Goal: Ask a question

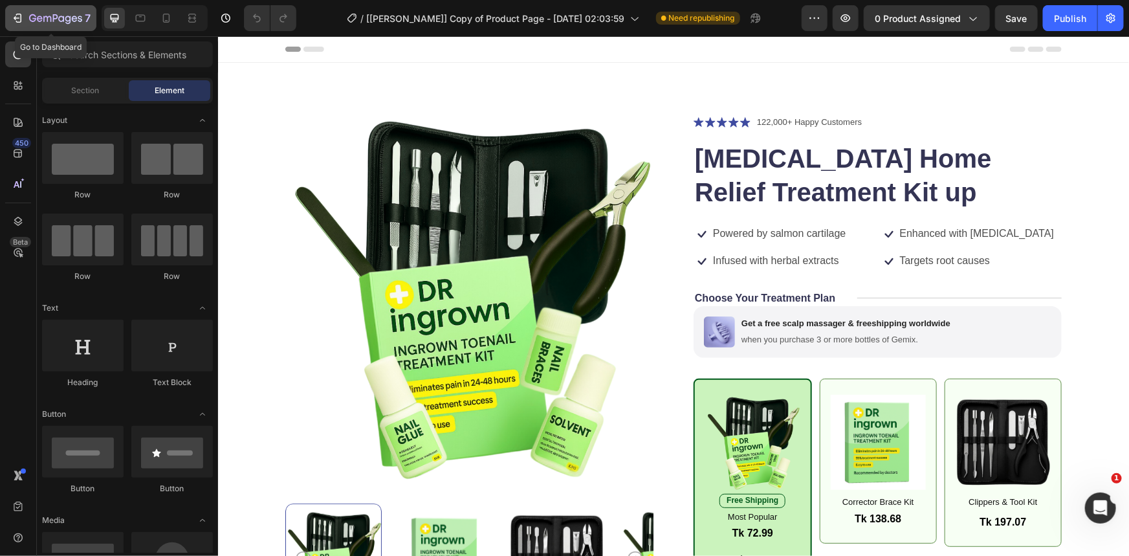
click at [16, 16] on icon "button" at bounding box center [17, 18] width 13 height 13
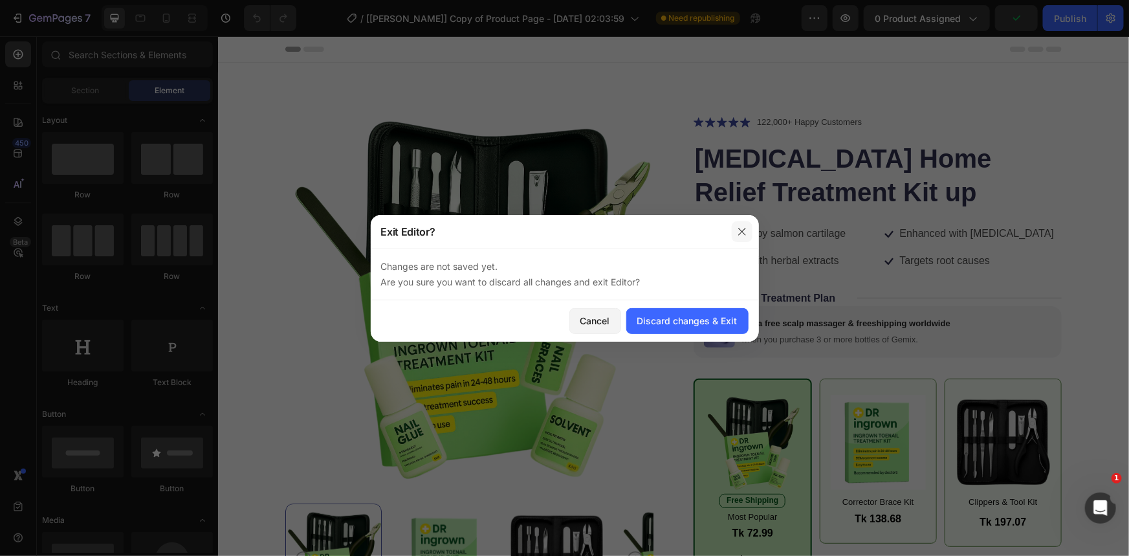
click at [737, 230] on icon "button" at bounding box center [742, 231] width 10 height 10
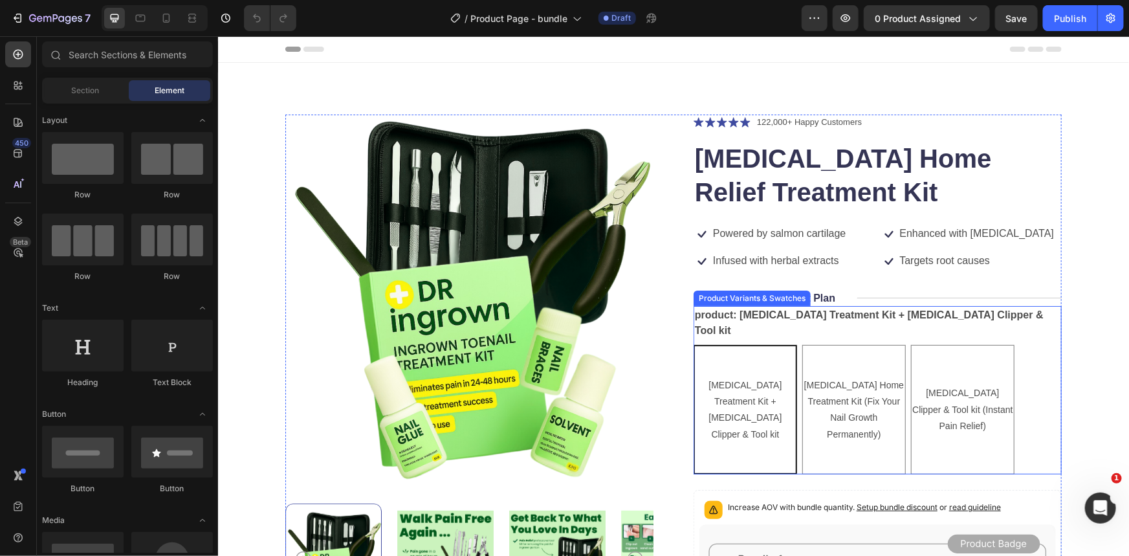
click at [708, 384] on div "[MEDICAL_DATA] Treatment Kit + [MEDICAL_DATA] Clipper & Tool kit" at bounding box center [744, 409] width 101 height 76
click at [693, 344] on input "[MEDICAL_DATA] Treatment Kit + [MEDICAL_DATA] Clipper & Tool kit [MEDICAL_DATA]…" at bounding box center [692, 344] width 1 height 1
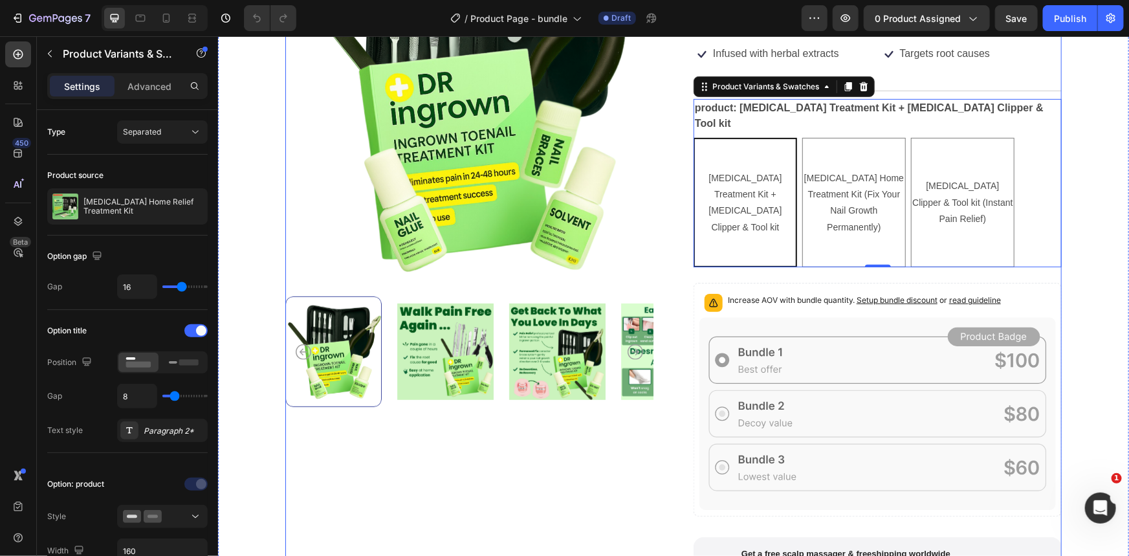
scroll to position [294, 0]
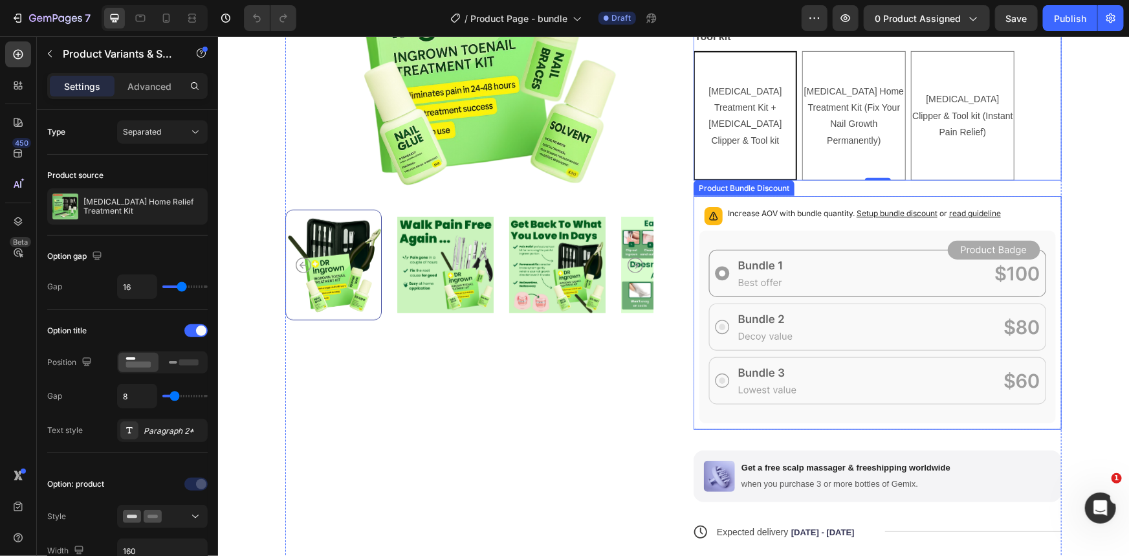
click at [807, 226] on div "Increase AOV with bundle quantity. Setup bundle discount or read guideline" at bounding box center [877, 215] width 357 height 28
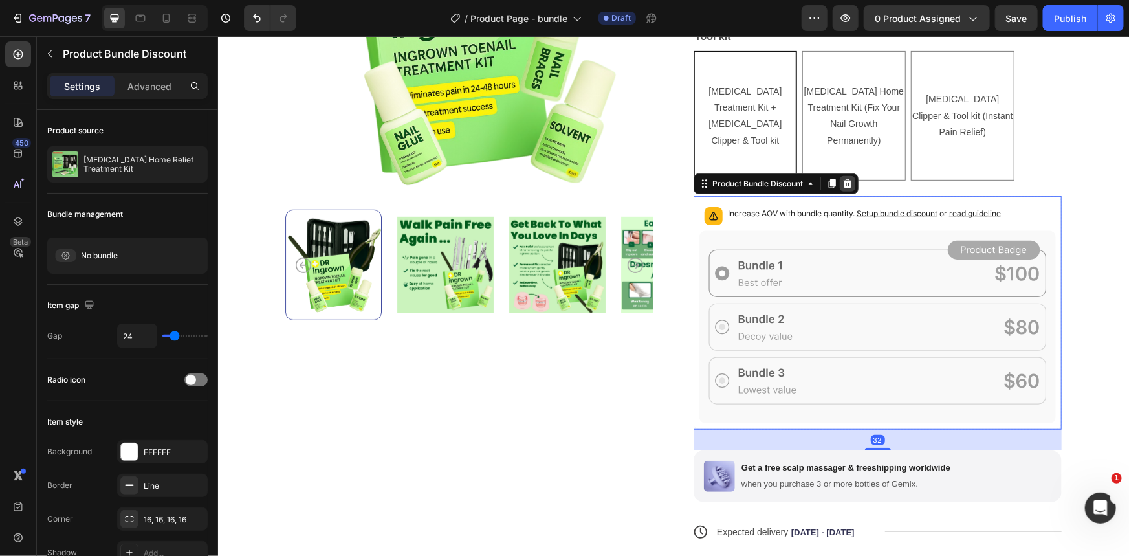
click at [849, 186] on div at bounding box center [847, 183] width 16 height 16
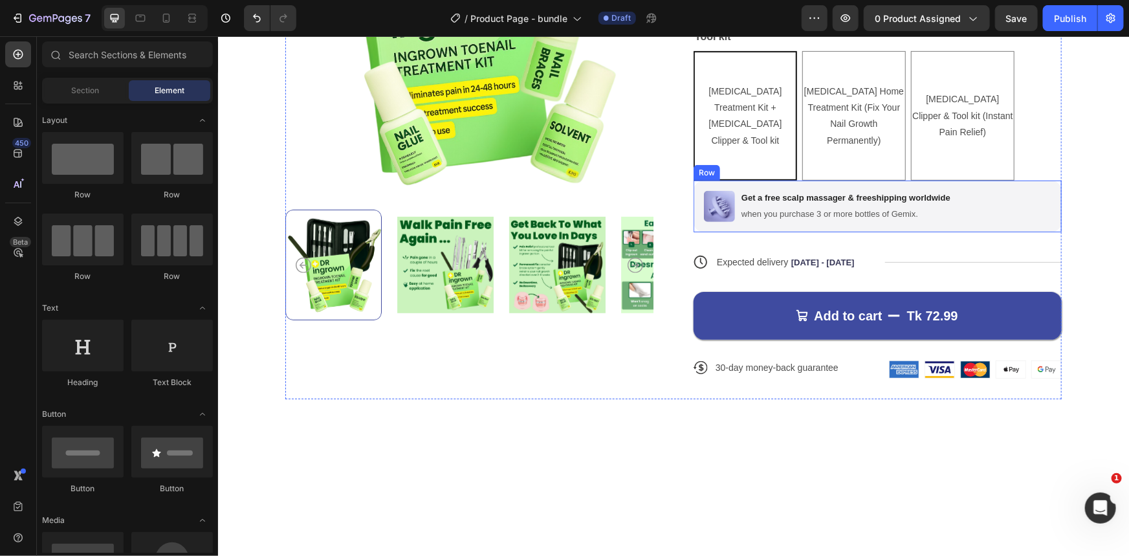
click at [761, 220] on div "Get a free scalp massager & freeshipping worldwide Text Block when you purchase…" at bounding box center [846, 205] width 212 height 31
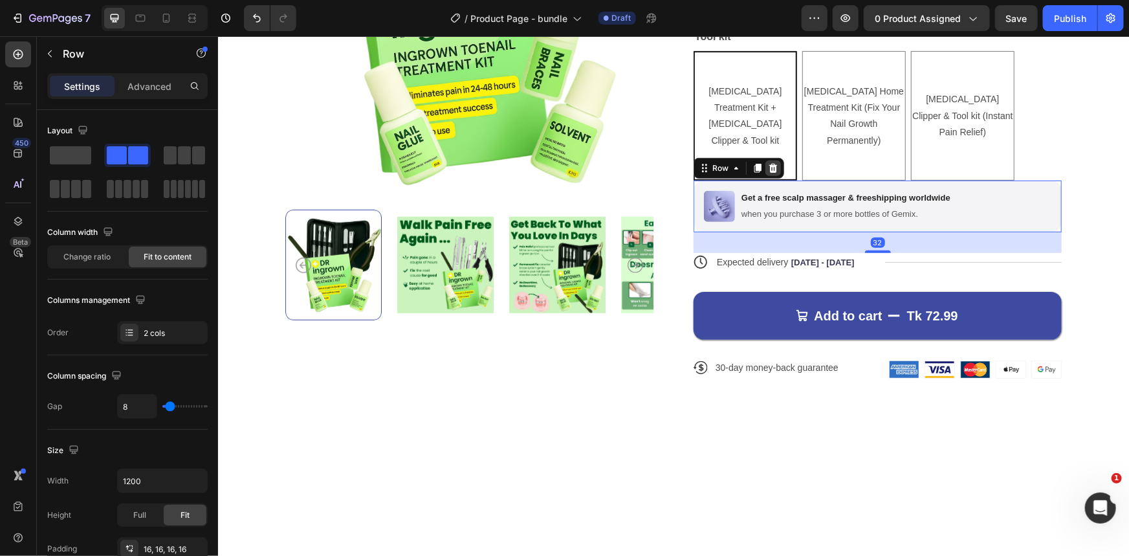
click at [769, 170] on icon at bounding box center [773, 167] width 8 height 9
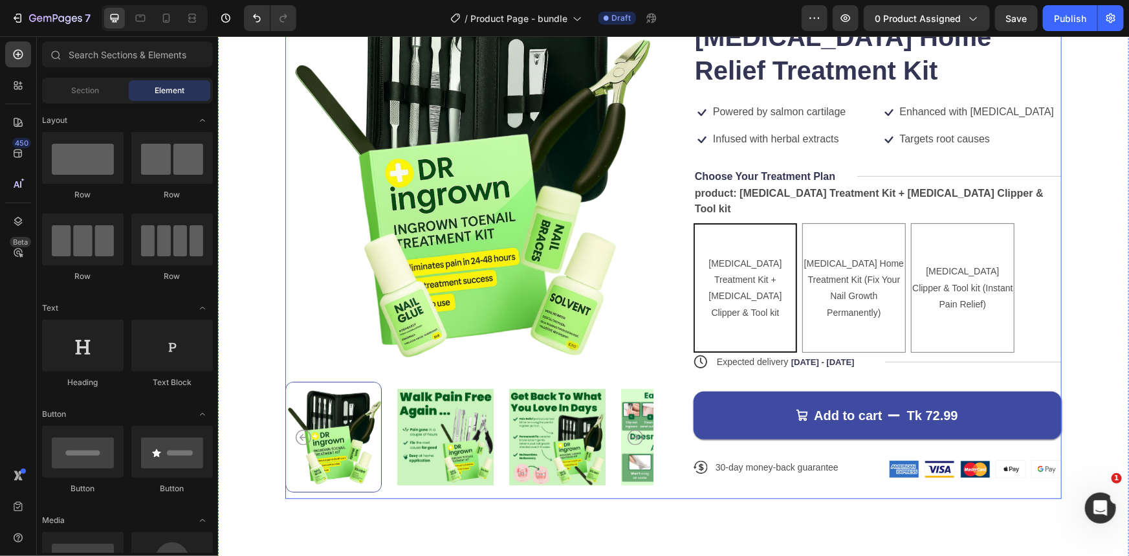
scroll to position [117, 0]
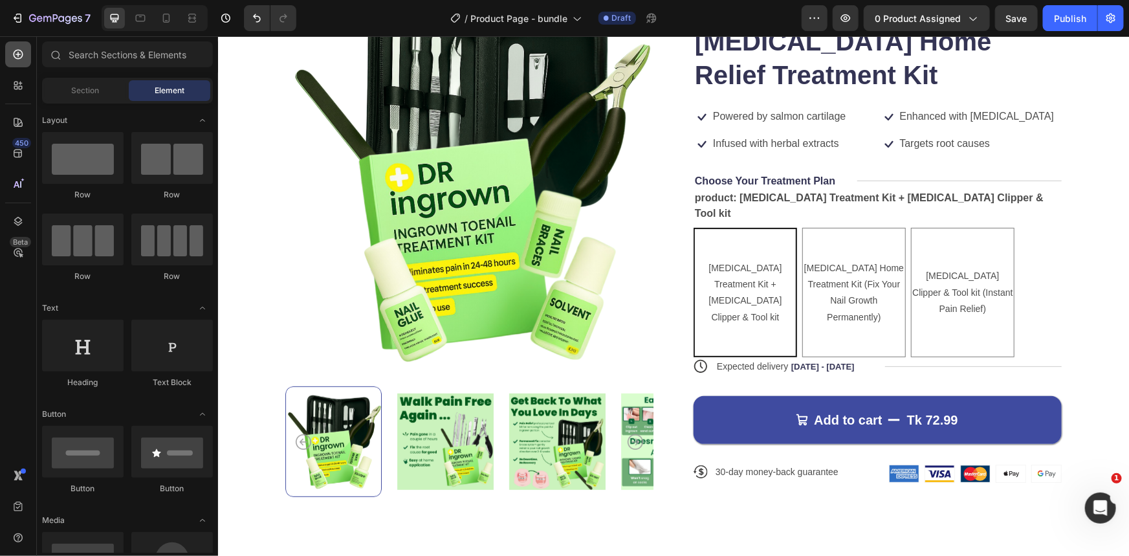
click at [17, 58] on icon at bounding box center [19, 55] width 10 height 10
click at [63, 93] on div "Section" at bounding box center [86, 90] width 82 height 21
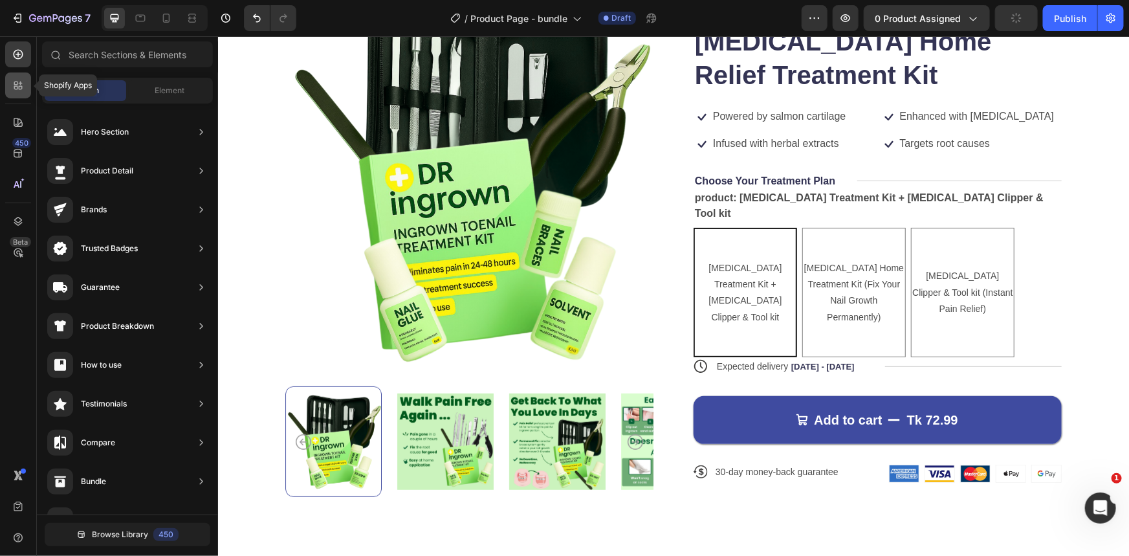
click at [14, 83] on icon at bounding box center [16, 84] width 4 height 4
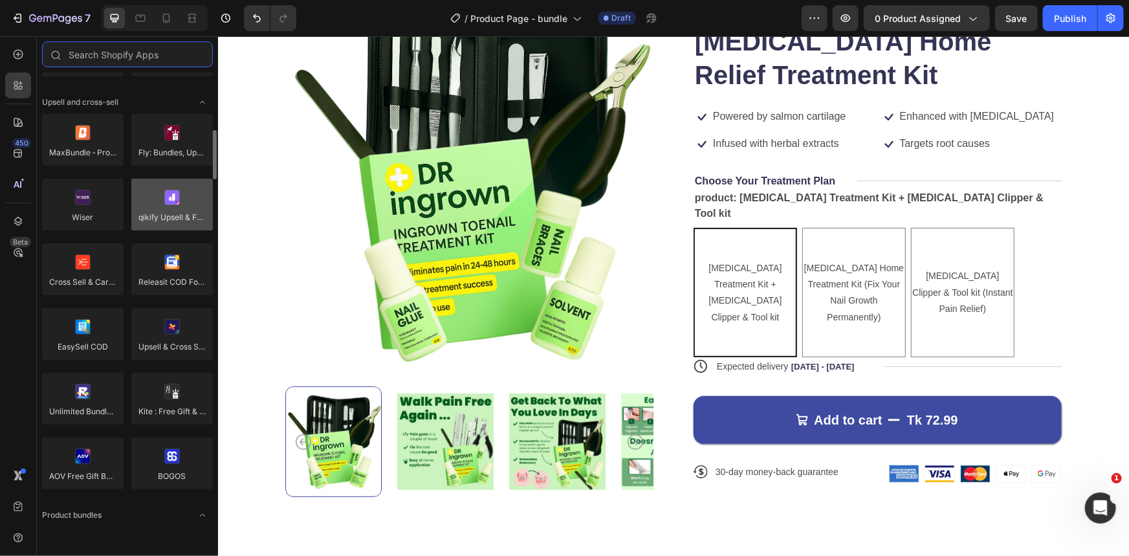
scroll to position [588, 0]
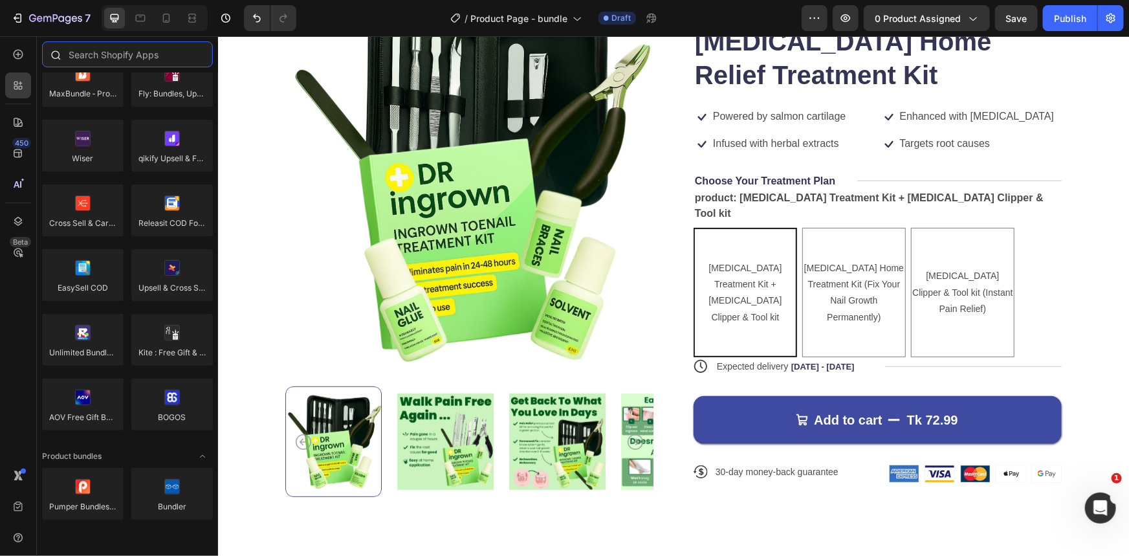
click at [110, 61] on input "text" at bounding box center [127, 54] width 171 height 26
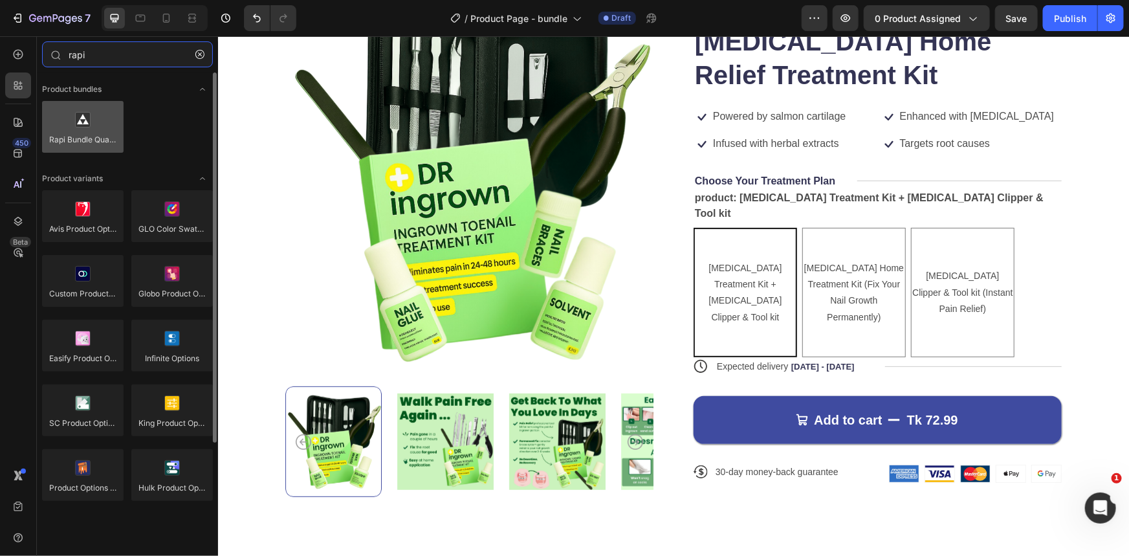
type input "rapi"
click at [72, 123] on div at bounding box center [83, 127] width 82 height 52
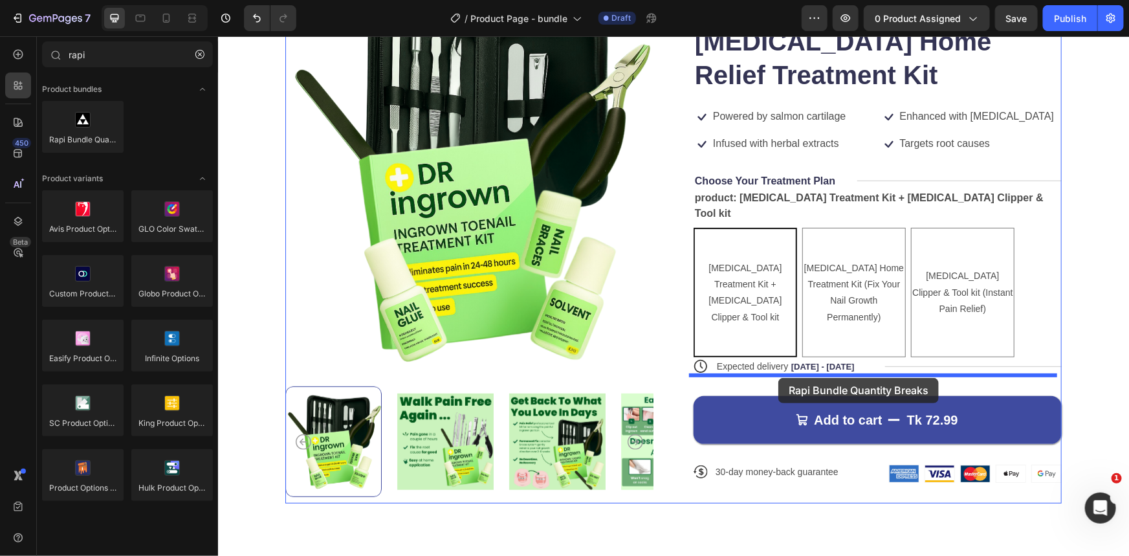
drag, startPoint x: 290, startPoint y: 159, endPoint x: 778, endPoint y: 377, distance: 534.4
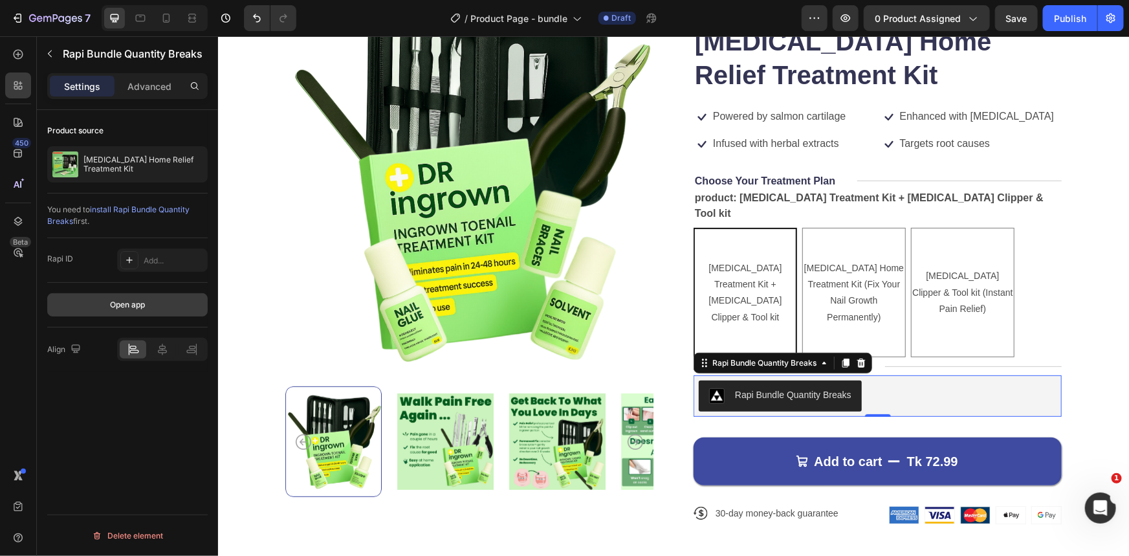
click at [142, 300] on div "Open app" at bounding box center [127, 305] width 35 height 12
click at [909, 25] on span "0 product assigned" at bounding box center [918, 19] width 86 height 14
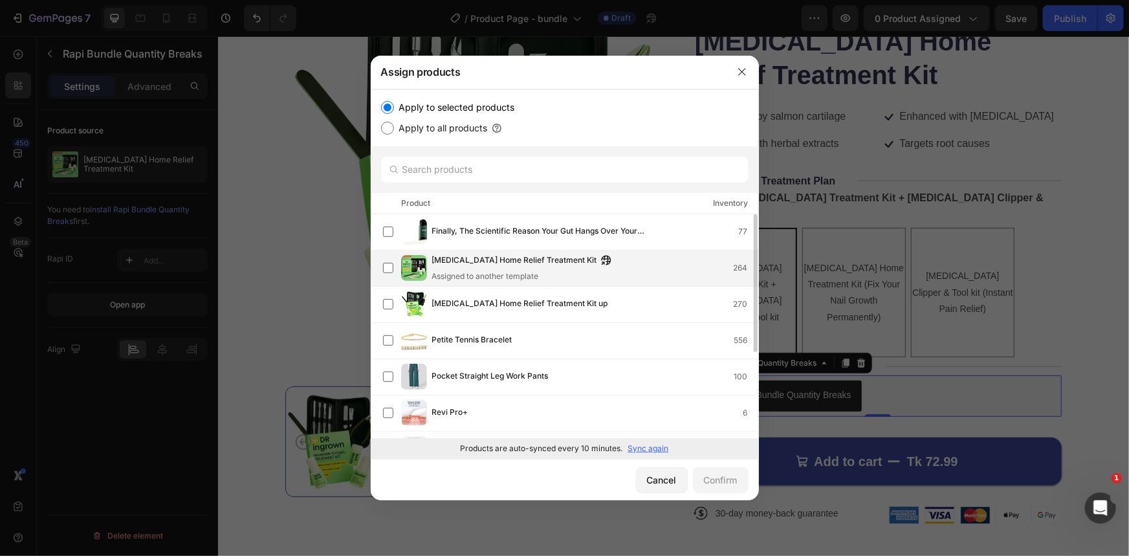
click at [545, 273] on div "Assigned to another template" at bounding box center [525, 276] width 186 height 12
click at [546, 275] on div "Assigned to another template" at bounding box center [525, 276] width 186 height 12
click at [718, 485] on div "Confirm" at bounding box center [721, 480] width 34 height 14
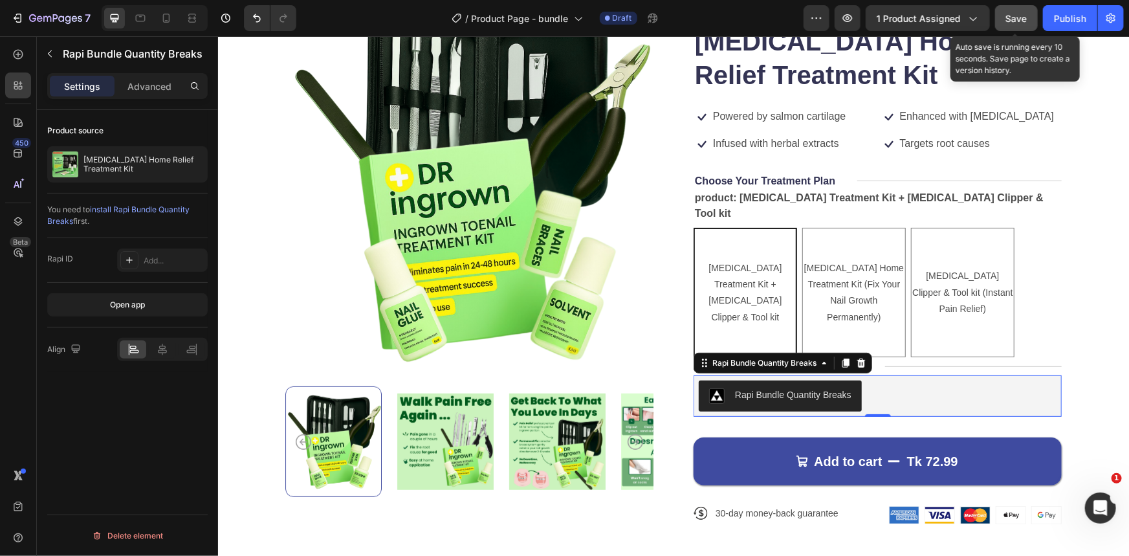
click at [1019, 16] on span "Save" at bounding box center [1016, 18] width 21 height 11
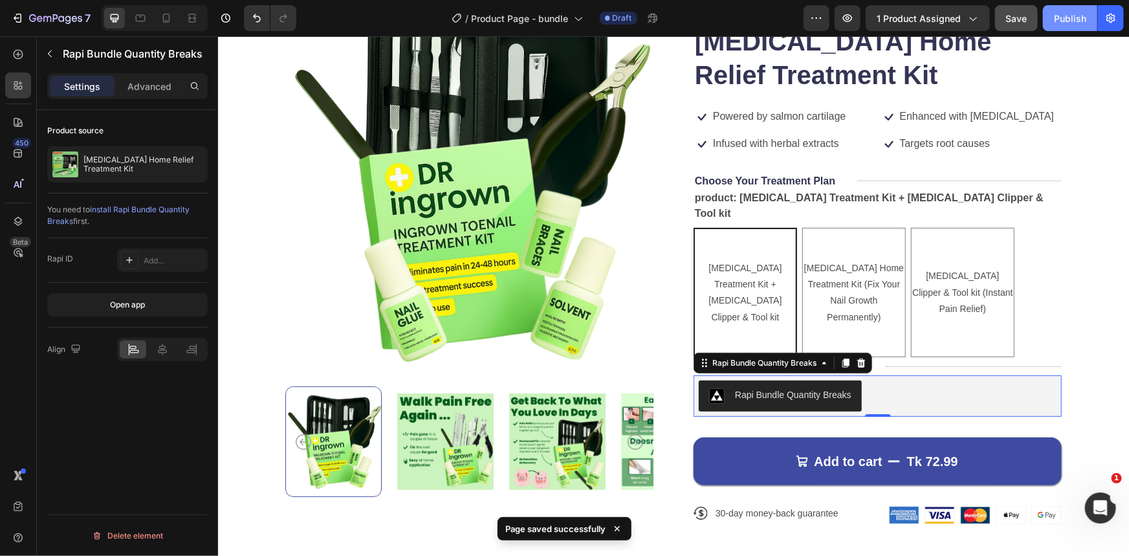
click at [1073, 19] on div "Publish" at bounding box center [1070, 19] width 32 height 14
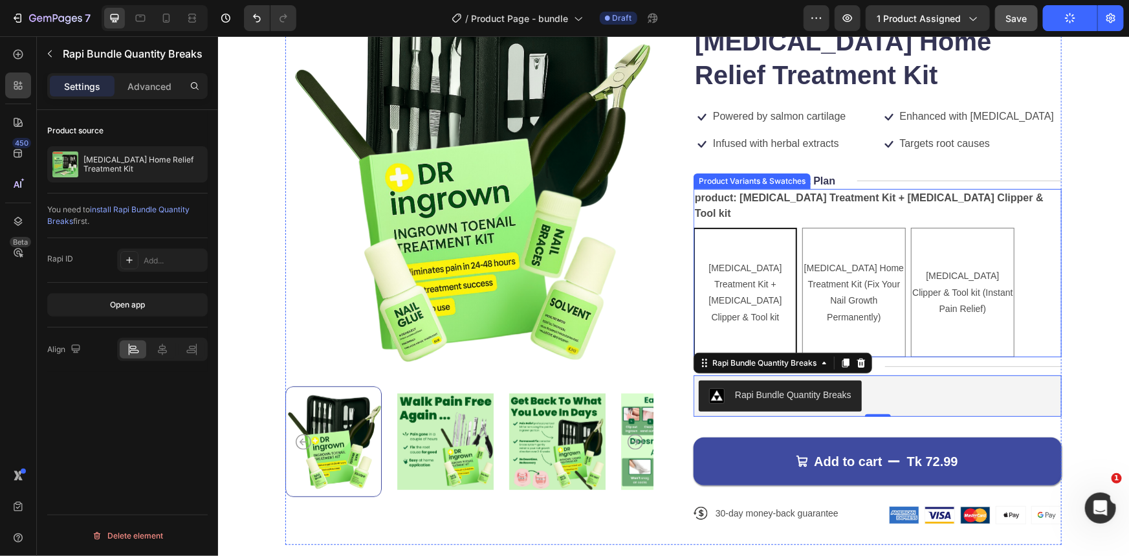
click at [793, 217] on legend "product: [MEDICAL_DATA] Treatment Kit + [MEDICAL_DATA] Clipper & Tool kit" at bounding box center [877, 205] width 368 height 34
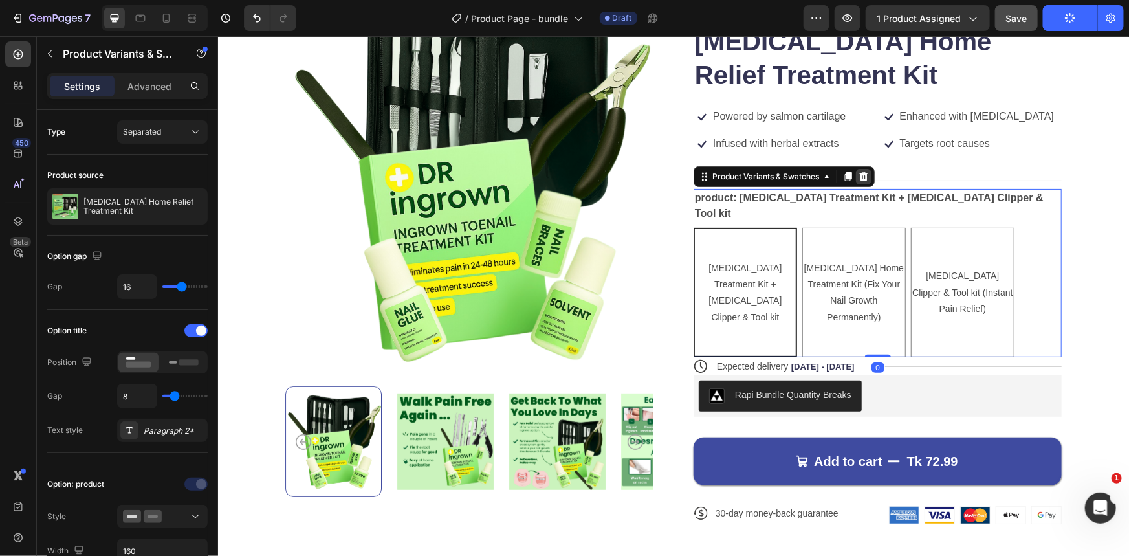
click at [859, 179] on icon at bounding box center [863, 175] width 8 height 9
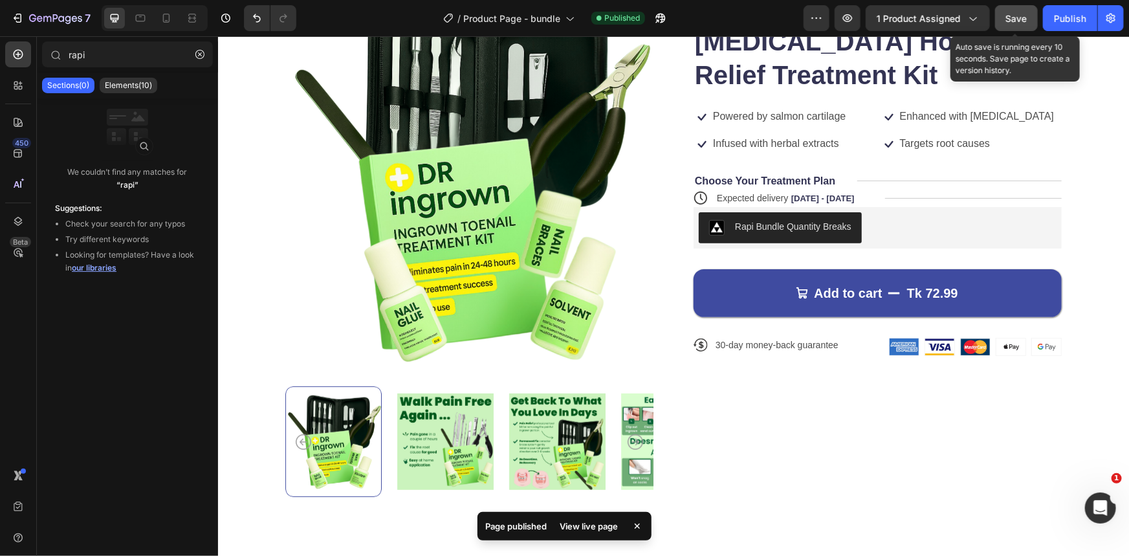
click at [1022, 13] on span "Save" at bounding box center [1016, 18] width 21 height 11
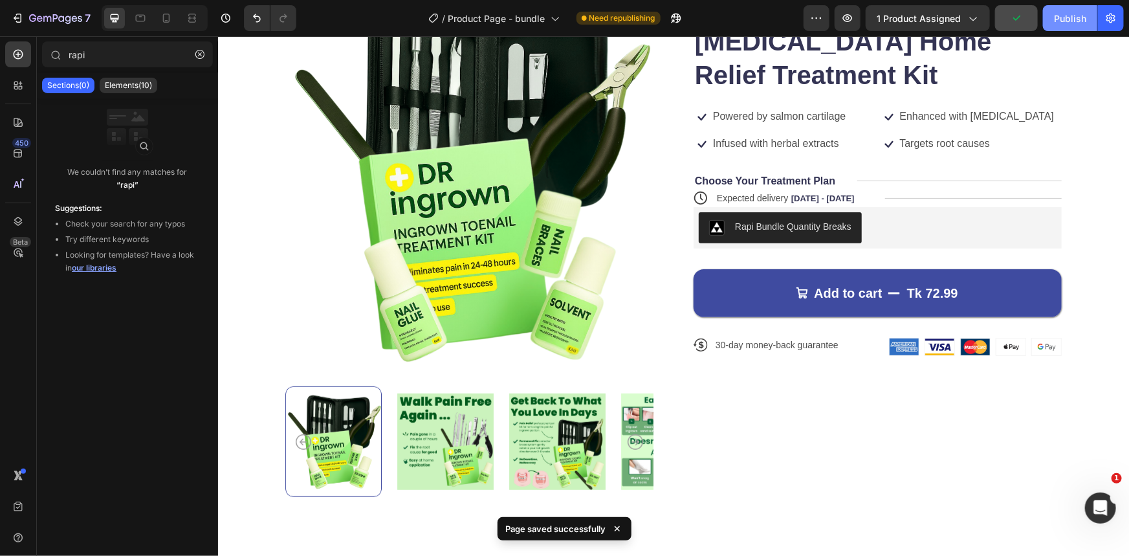
click at [1061, 22] on div "Publish" at bounding box center [1070, 19] width 32 height 14
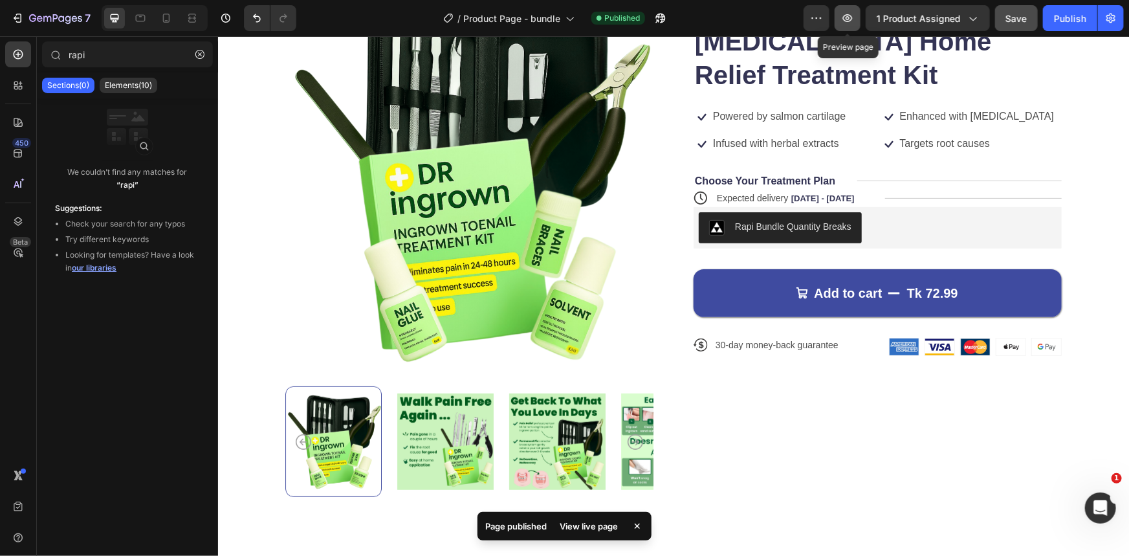
click at [843, 19] on icon "button" at bounding box center [847, 18] width 13 height 13
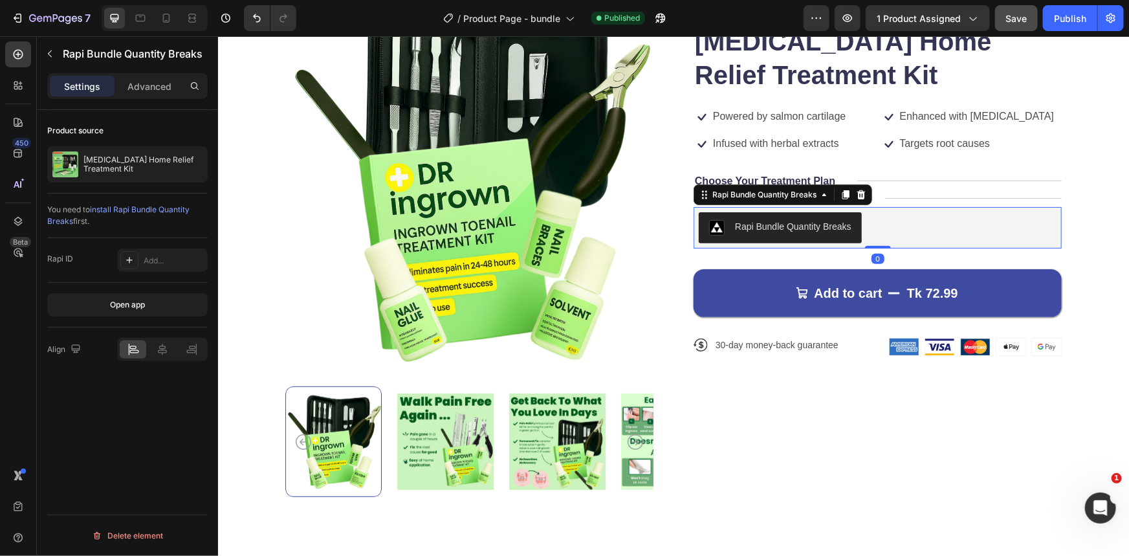
click at [867, 227] on div "Rapi Bundle Quantity Breaks" at bounding box center [877, 227] width 358 height 31
click at [16, 54] on icon at bounding box center [18, 54] width 5 height 5
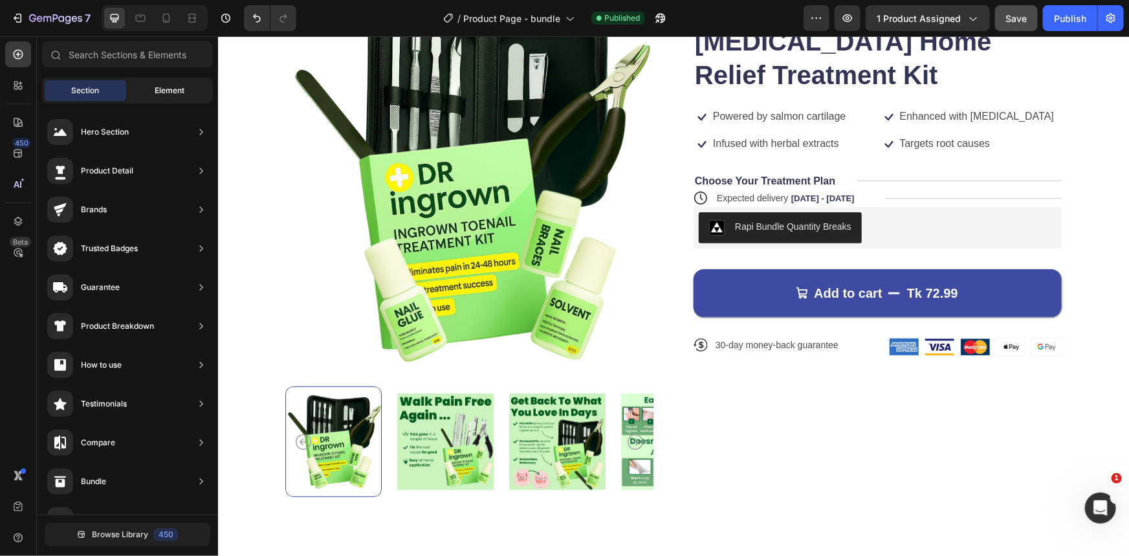
click at [170, 91] on span "Element" at bounding box center [170, 91] width 30 height 12
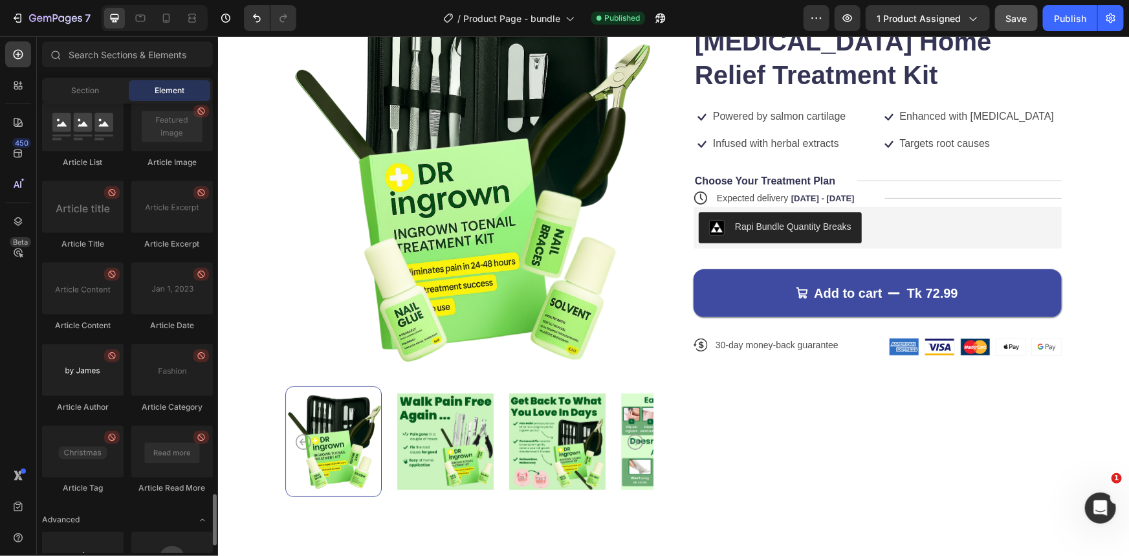
scroll to position [3471, 0]
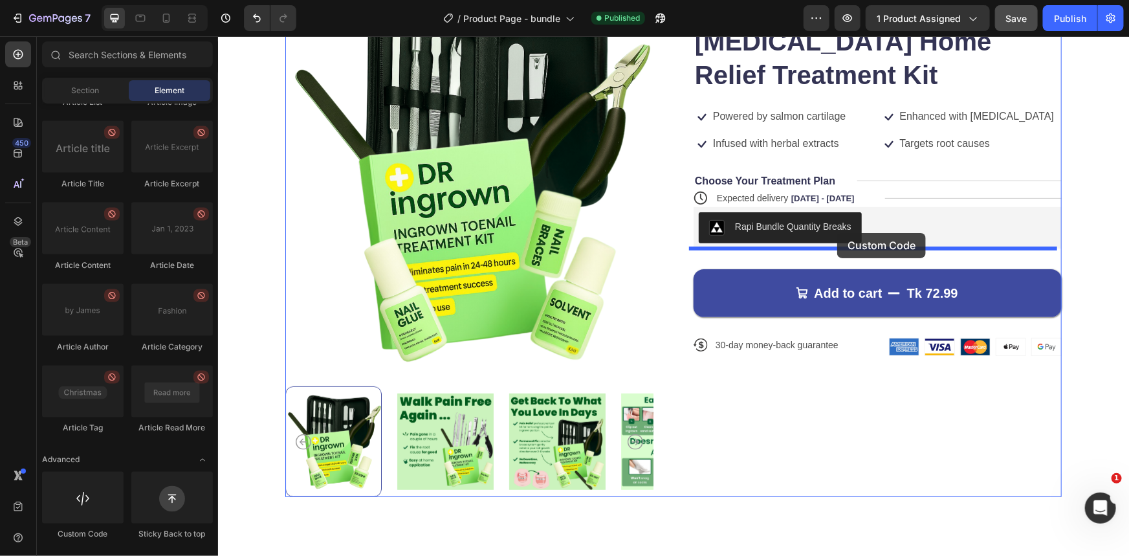
drag, startPoint x: 298, startPoint y: 531, endPoint x: 837, endPoint y: 232, distance: 616.3
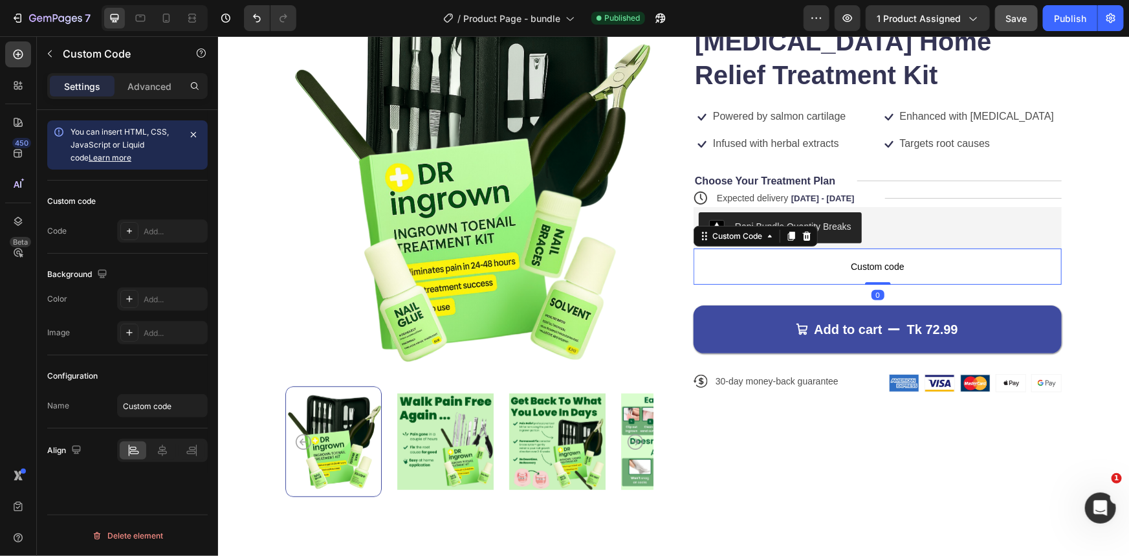
click at [840, 263] on span "Custom code" at bounding box center [877, 266] width 368 height 16
click at [132, 155] on div "You can insert HTML, CSS, JavaScript or Liquid code Learn more" at bounding box center [125, 145] width 109 height 39
click at [170, 239] on div "Add..." at bounding box center [162, 230] width 91 height 23
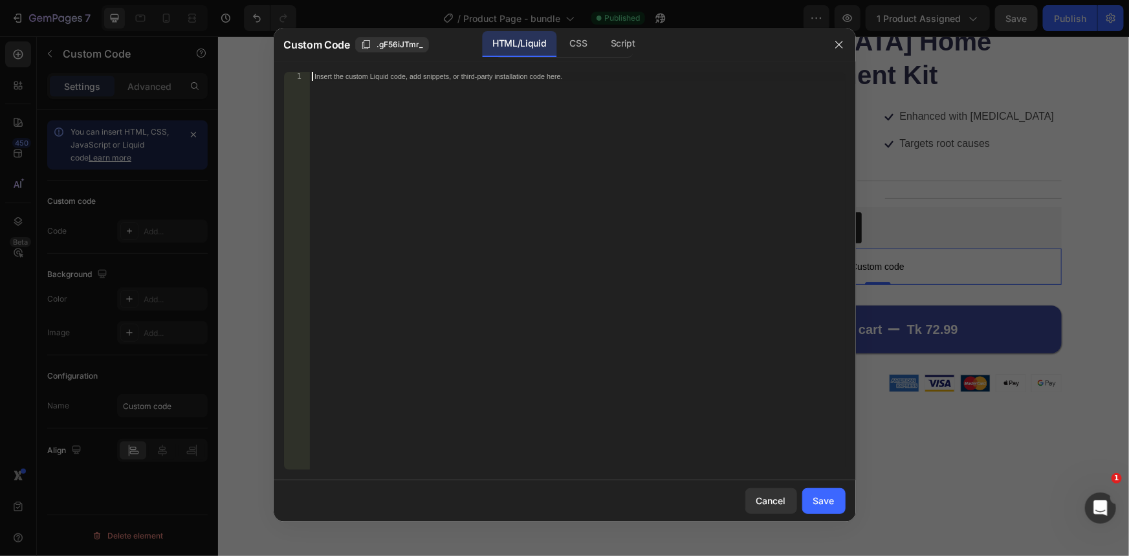
click at [476, 199] on div "Insert the custom Liquid code, add snippets, or third-party installation code h…" at bounding box center [577, 280] width 536 height 416
paste textarea "<div data-rapi-id="rapi_63fcd69f0be308"></div>"
type textarea "<div data-rapi-id="rapi_63fcd69f0be308"></div>"
click at [818, 499] on div "Save" at bounding box center [823, 501] width 21 height 14
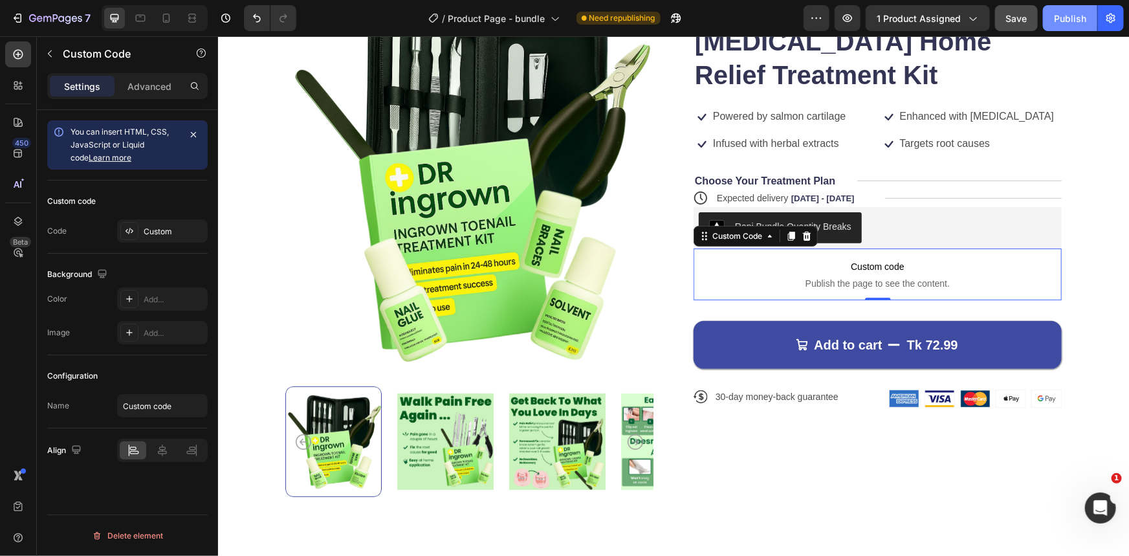
click at [1072, 26] on button "Publish" at bounding box center [1070, 18] width 54 height 26
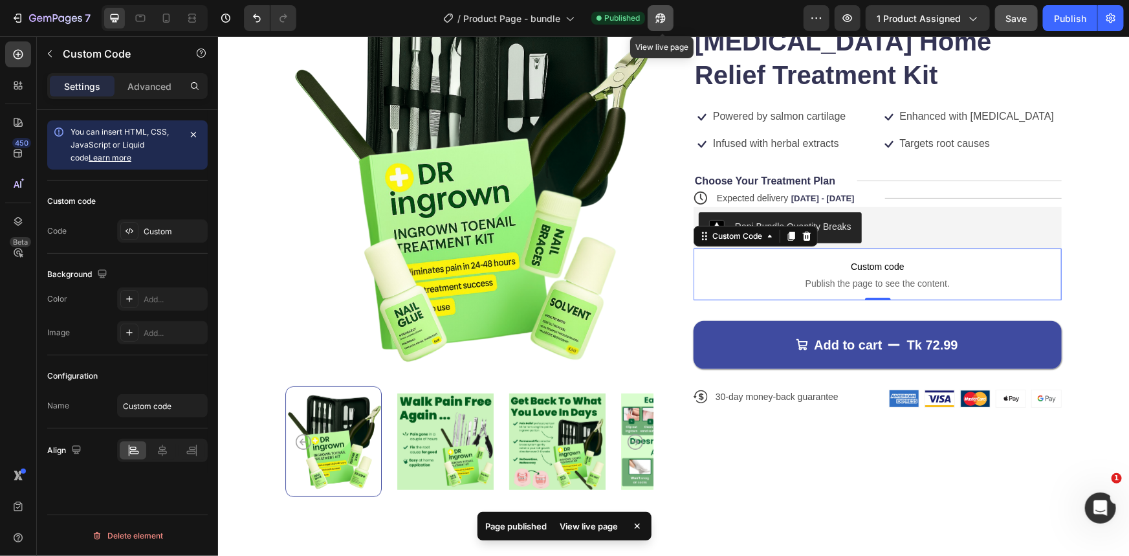
click at [666, 19] on icon "button" at bounding box center [661, 19] width 10 height 10
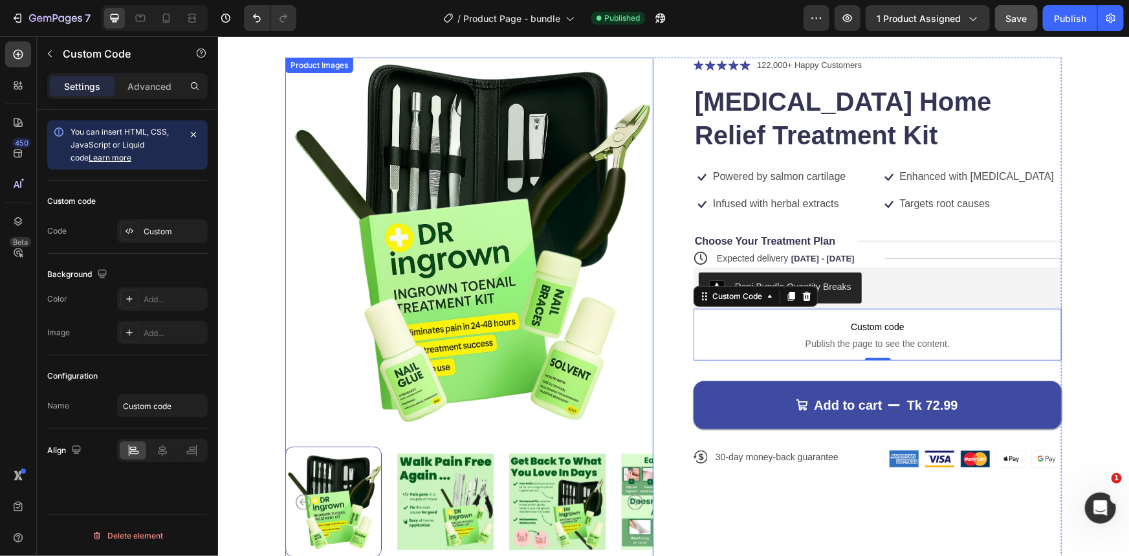
scroll to position [0, 0]
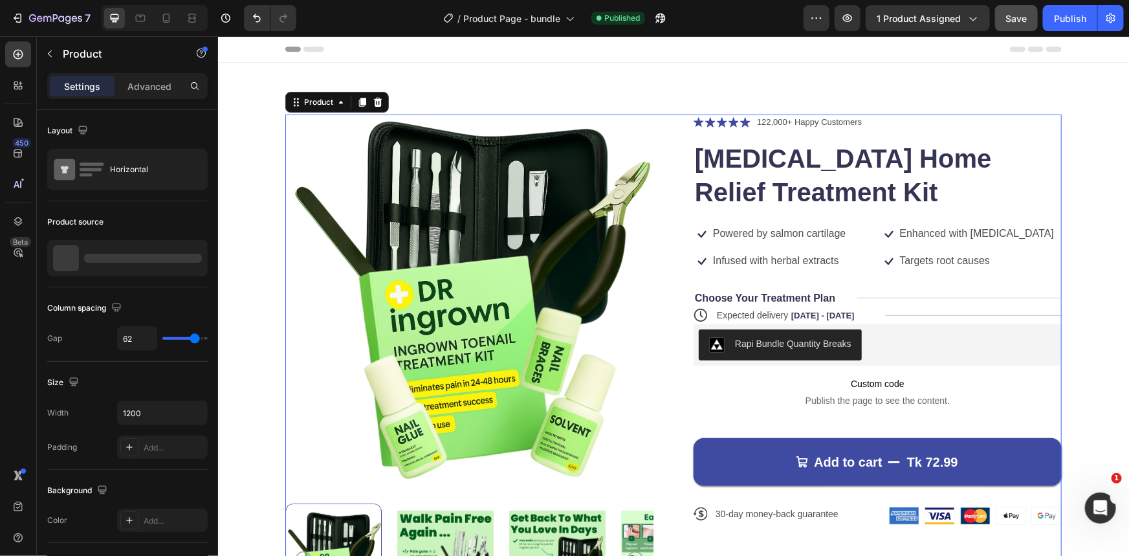
click at [672, 165] on div "Product Images Icon Icon Icon Icon Icon Icon List 122,000+ Happy Customers Text…" at bounding box center [673, 363] width 776 height 499
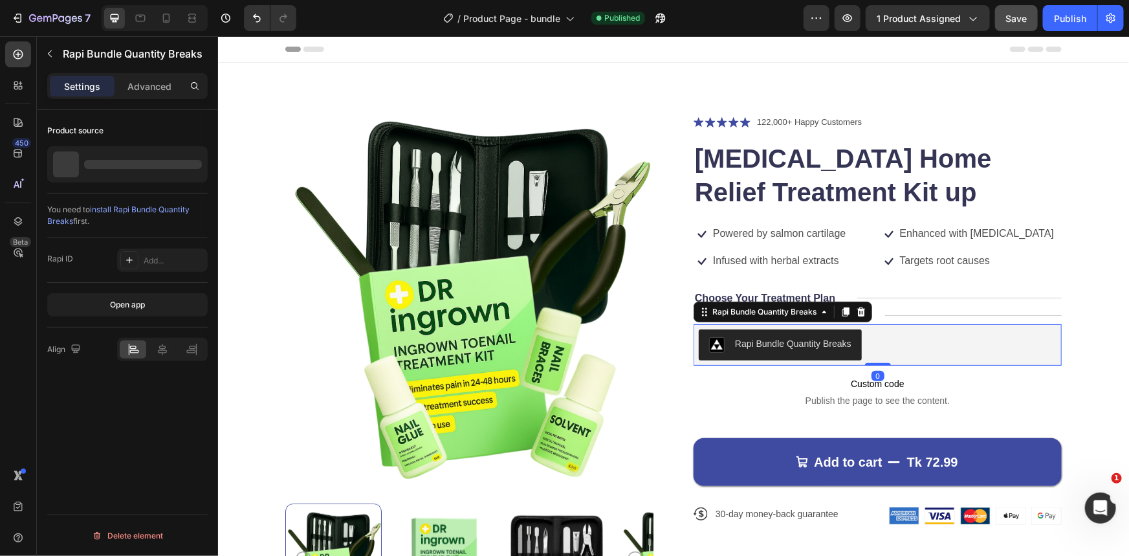
click at [879, 350] on div "Rapi Bundle Quantity Breaks" at bounding box center [877, 344] width 358 height 31
click at [855, 312] on icon at bounding box center [860, 311] width 10 height 10
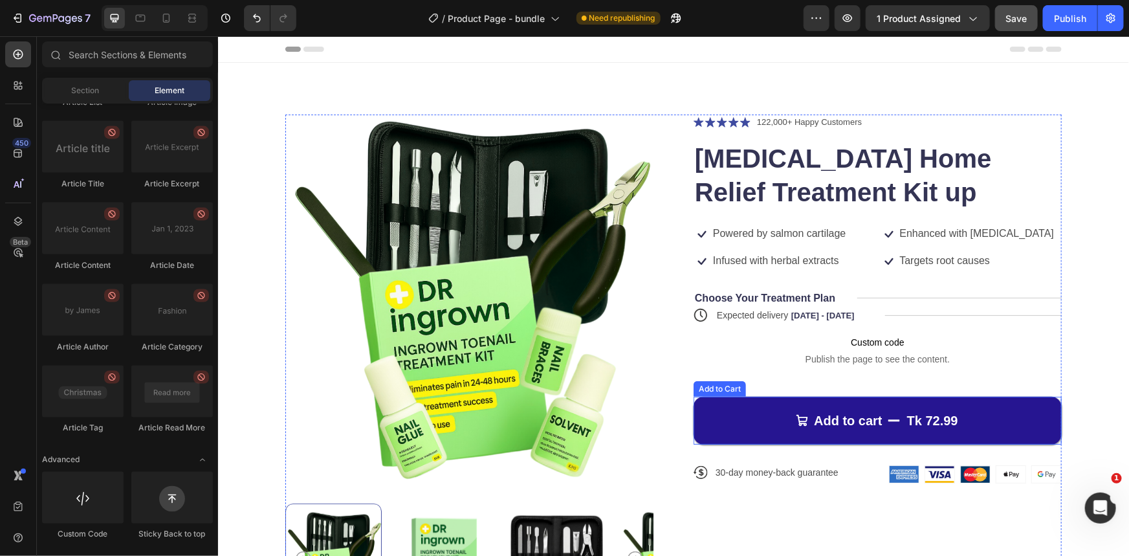
click at [800, 429] on button "Add to cart Tk 72.99" at bounding box center [877, 420] width 368 height 48
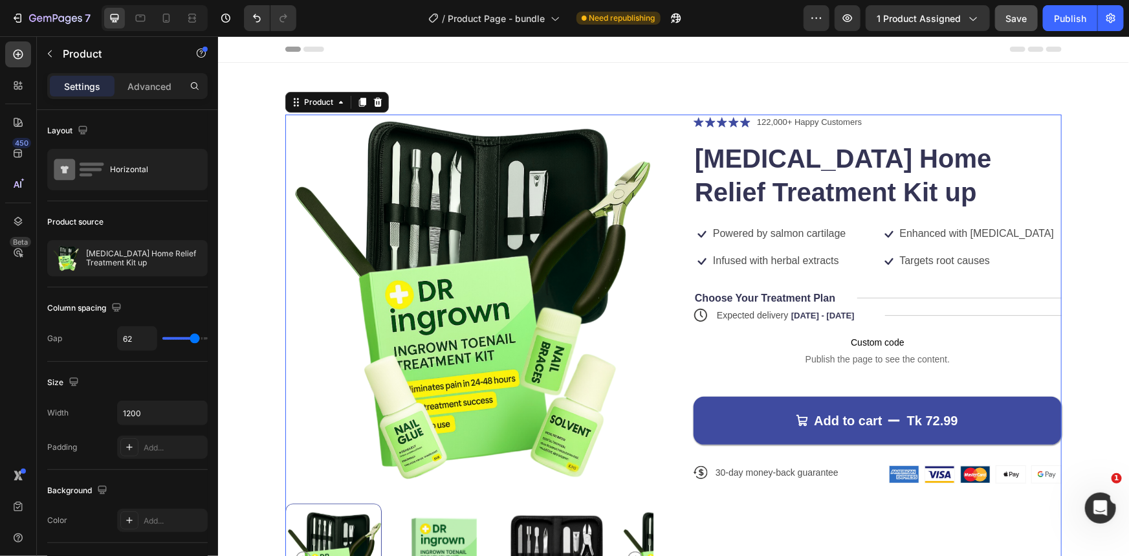
click at [677, 258] on div "Product Images Icon Icon Icon Icon Icon Icon List 122,000+ Happy Customers Text…" at bounding box center [673, 363] width 776 height 499
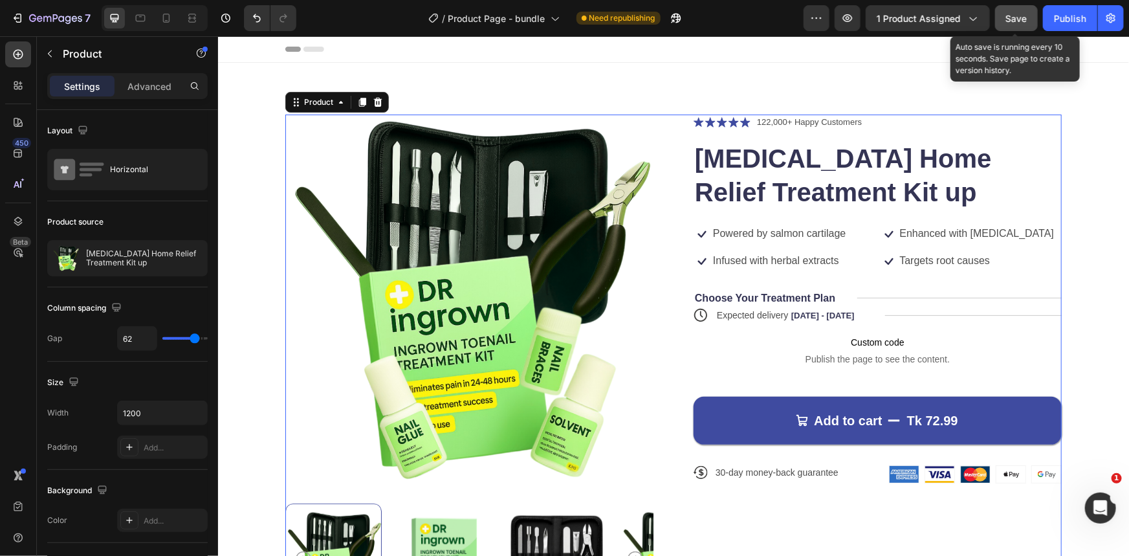
drag, startPoint x: 1012, startPoint y: 23, endPoint x: 775, endPoint y: 4, distance: 237.6
click at [1012, 23] on span "Save" at bounding box center [1016, 18] width 21 height 11
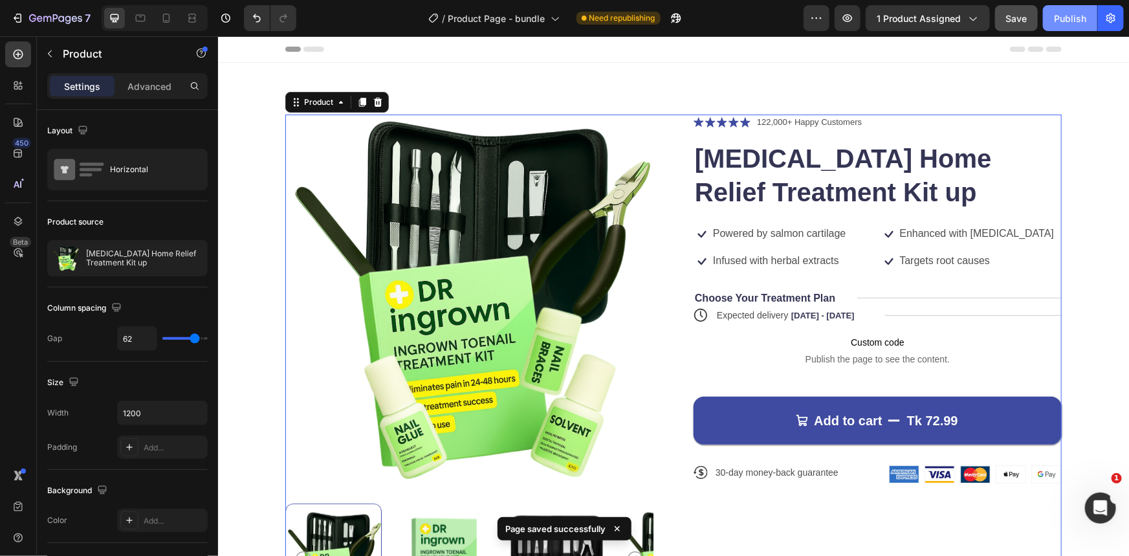
click at [1063, 14] on div "Publish" at bounding box center [1070, 19] width 32 height 14
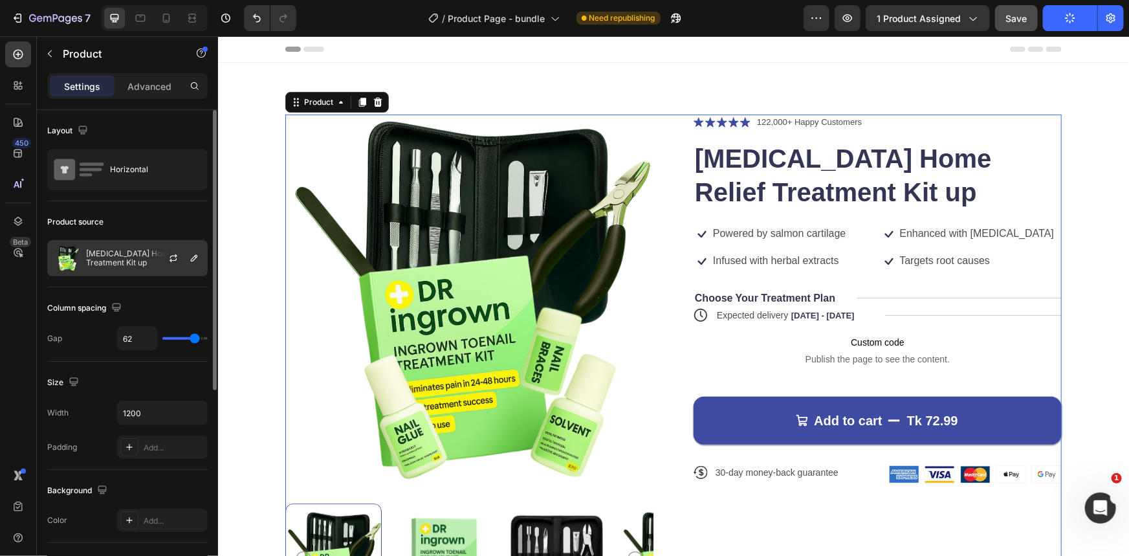
click at [131, 259] on p "[MEDICAL_DATA] Home Relief Treatment Kit up" at bounding box center [144, 258] width 116 height 18
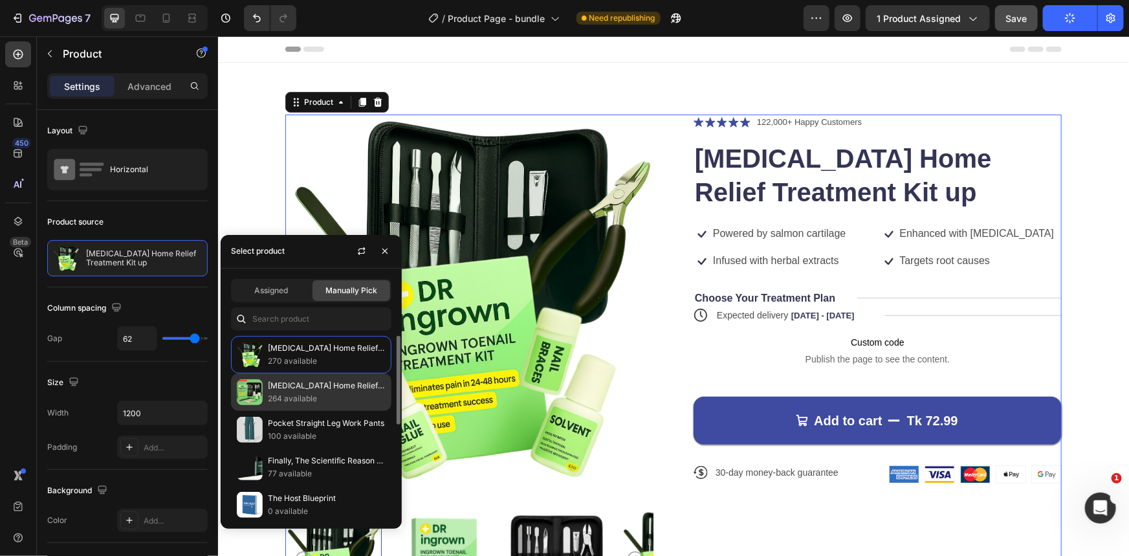
click at [293, 395] on p "264 available" at bounding box center [327, 398] width 118 height 13
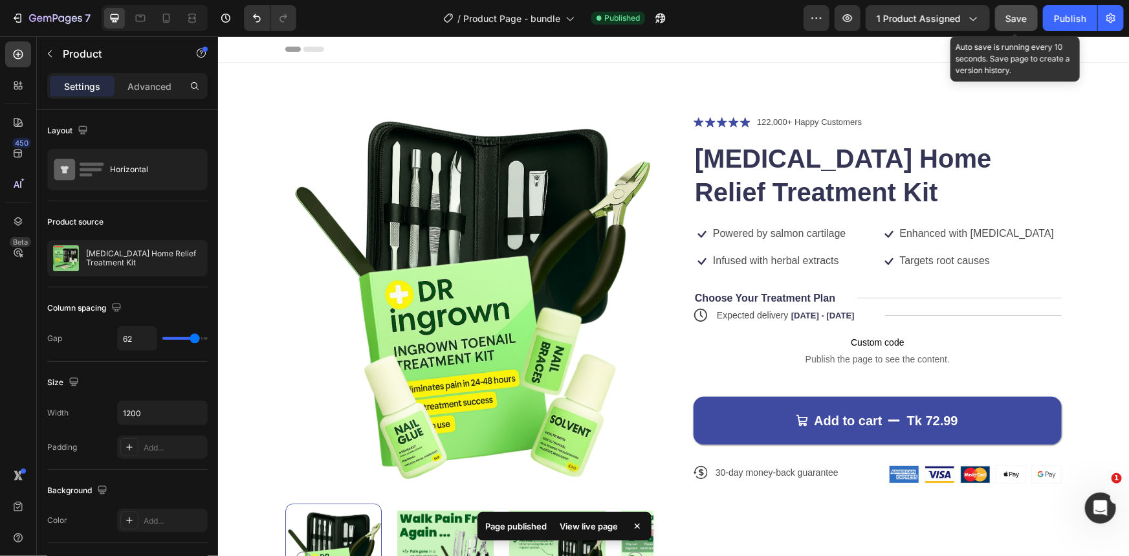
click at [1022, 14] on span "Save" at bounding box center [1016, 18] width 21 height 11
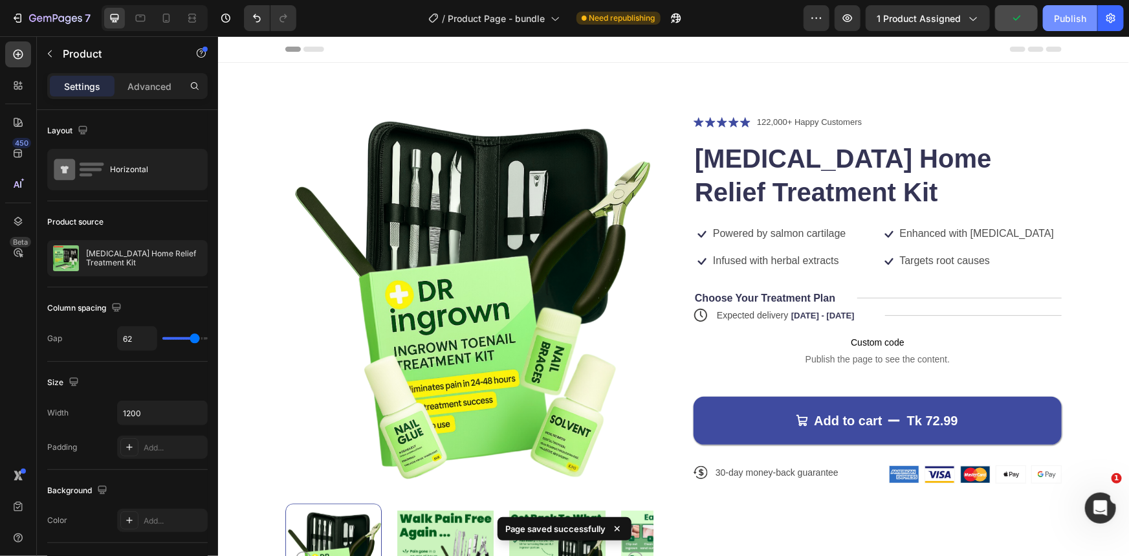
click at [1065, 21] on div "Publish" at bounding box center [1070, 19] width 32 height 14
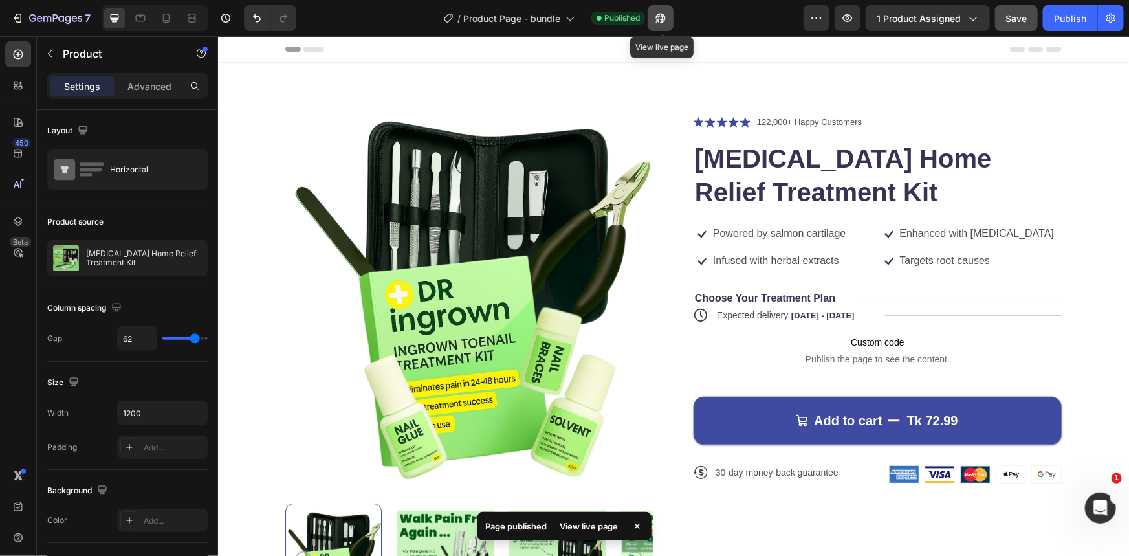
click at [655, 22] on icon "button" at bounding box center [660, 18] width 13 height 13
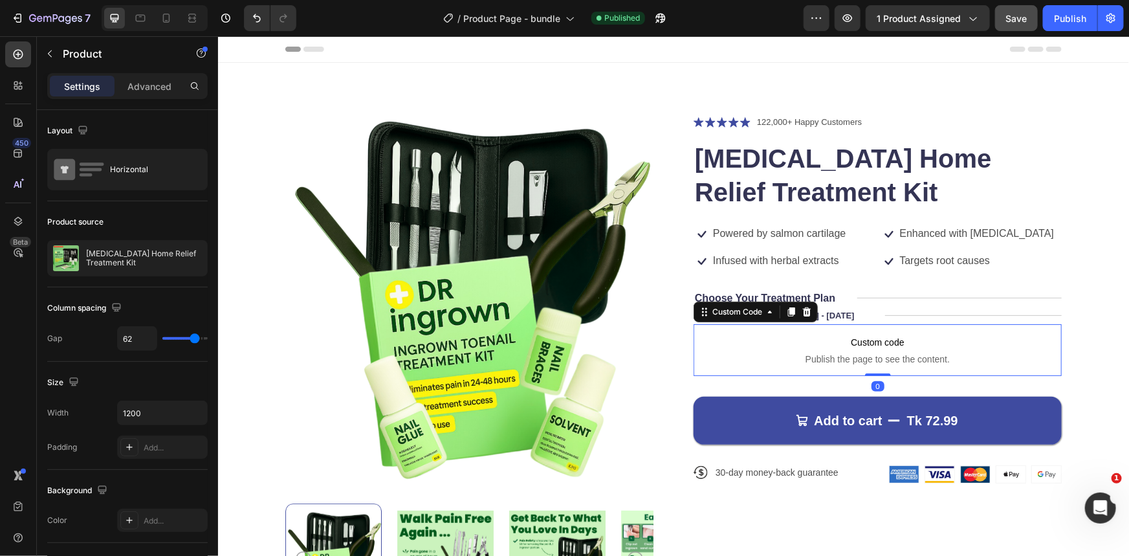
click at [768, 374] on p "Custom code Publish the page to see the content." at bounding box center [877, 350] width 368 height 52
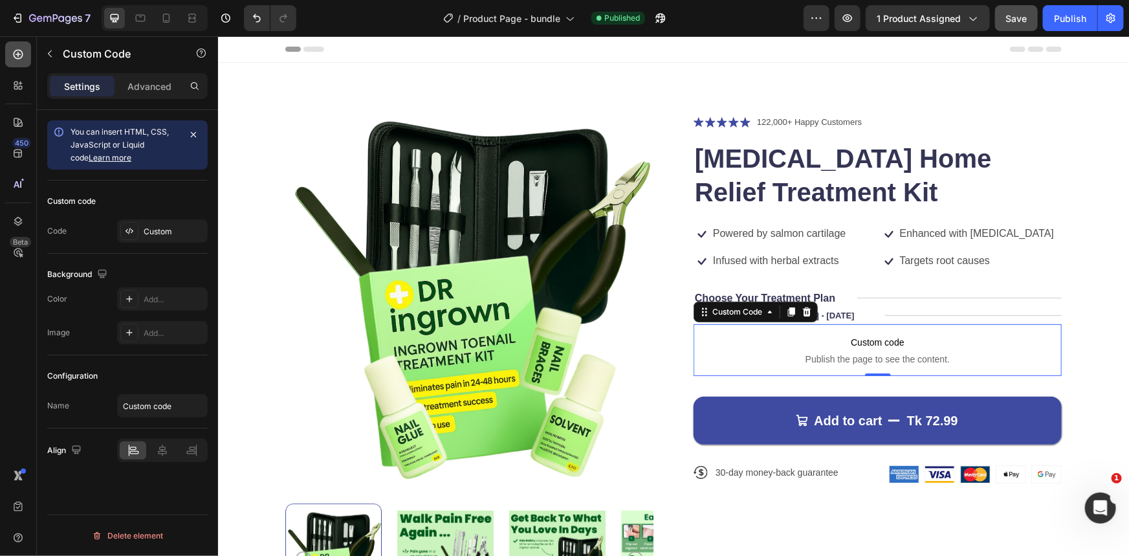
click at [19, 54] on icon at bounding box center [18, 54] width 5 height 5
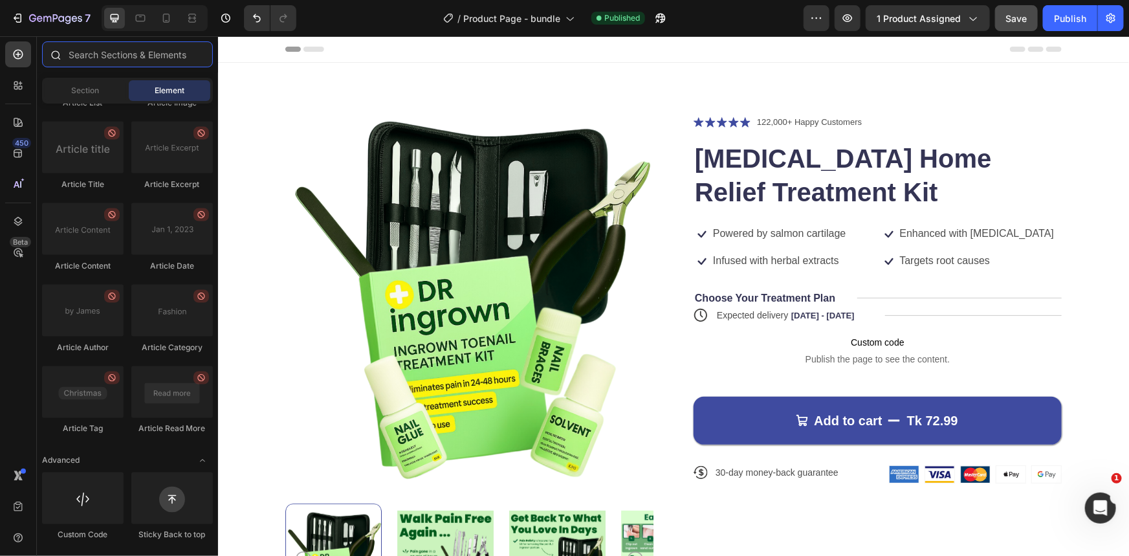
click at [104, 54] on input "text" at bounding box center [127, 54] width 171 height 26
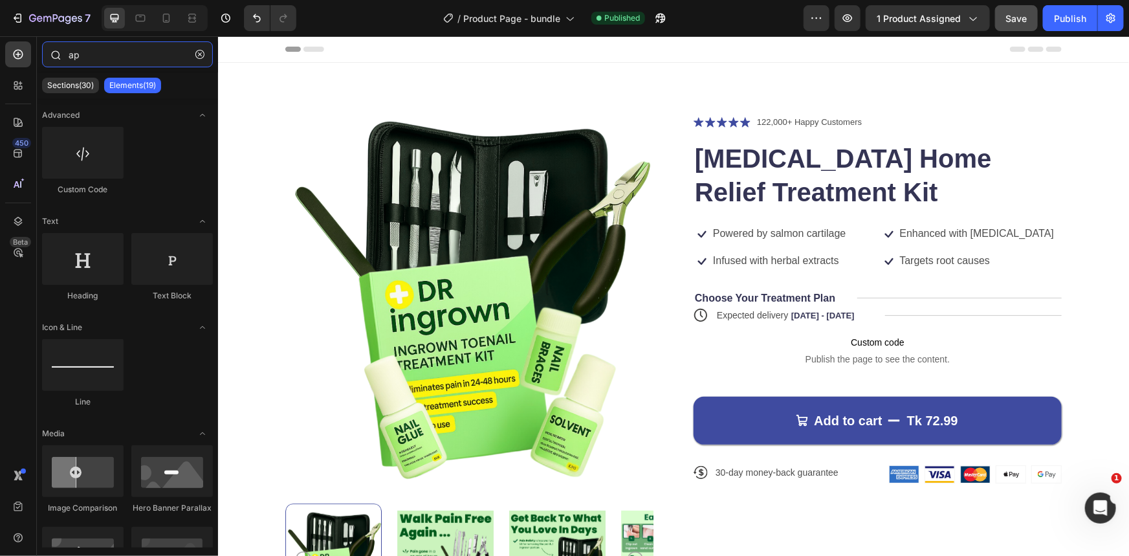
type input "app"
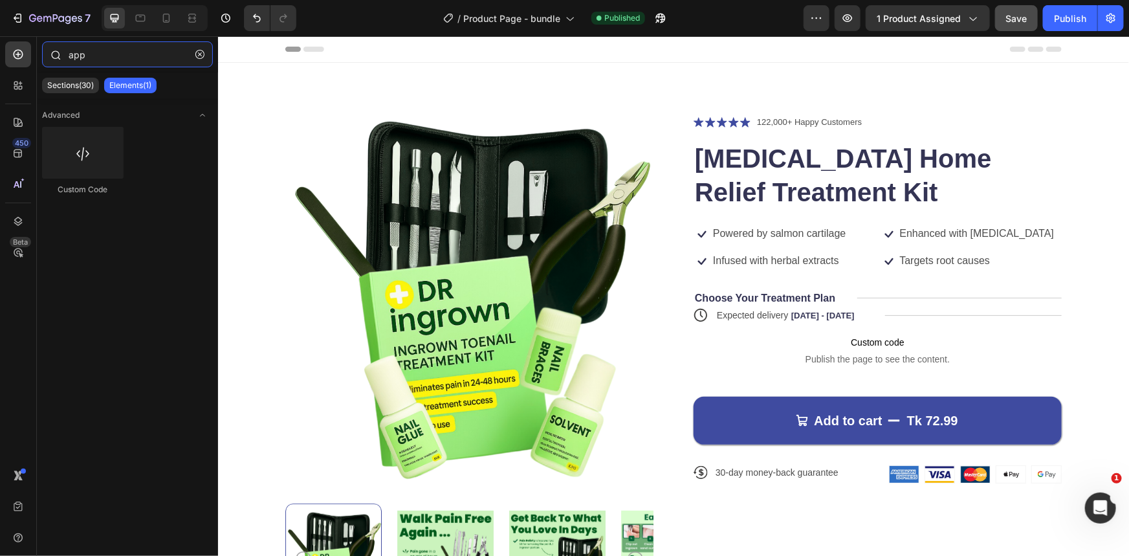
drag, startPoint x: 91, startPoint y: 52, endPoint x: 67, endPoint y: 57, distance: 23.9
click at [67, 57] on div "app" at bounding box center [127, 56] width 181 height 31
type input "block"
click at [197, 54] on icon "button" at bounding box center [199, 54] width 9 height 9
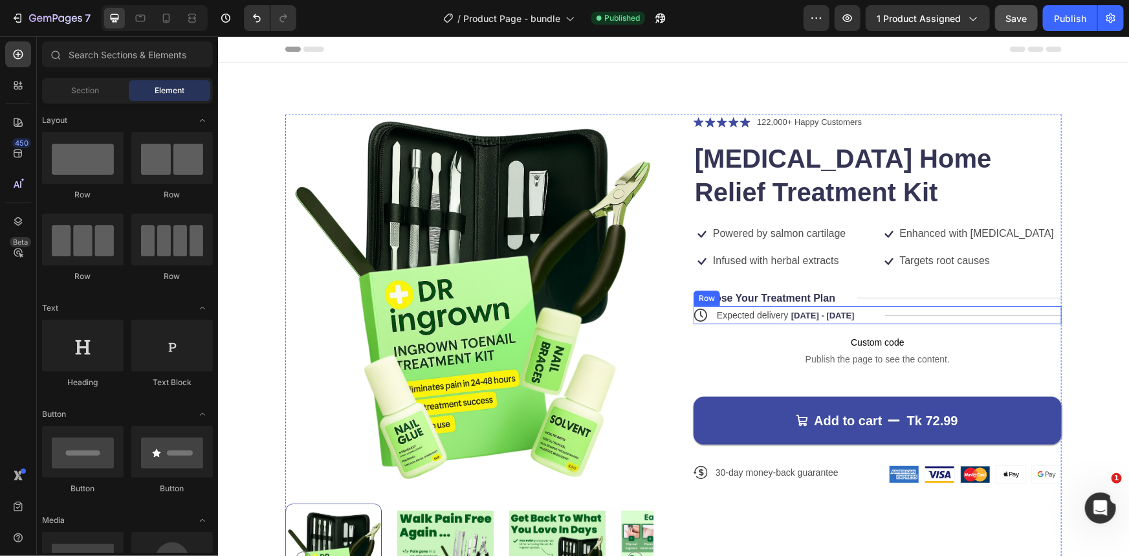
click at [923, 310] on div "Title Line" at bounding box center [972, 314] width 177 height 18
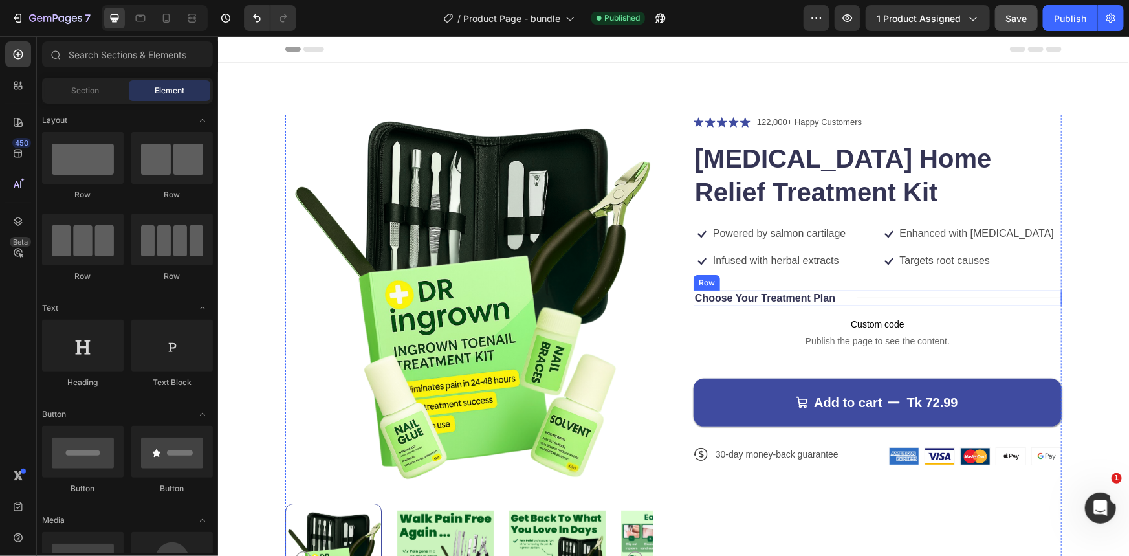
click at [910, 302] on div "Title Line" at bounding box center [959, 298] width 204 height 16
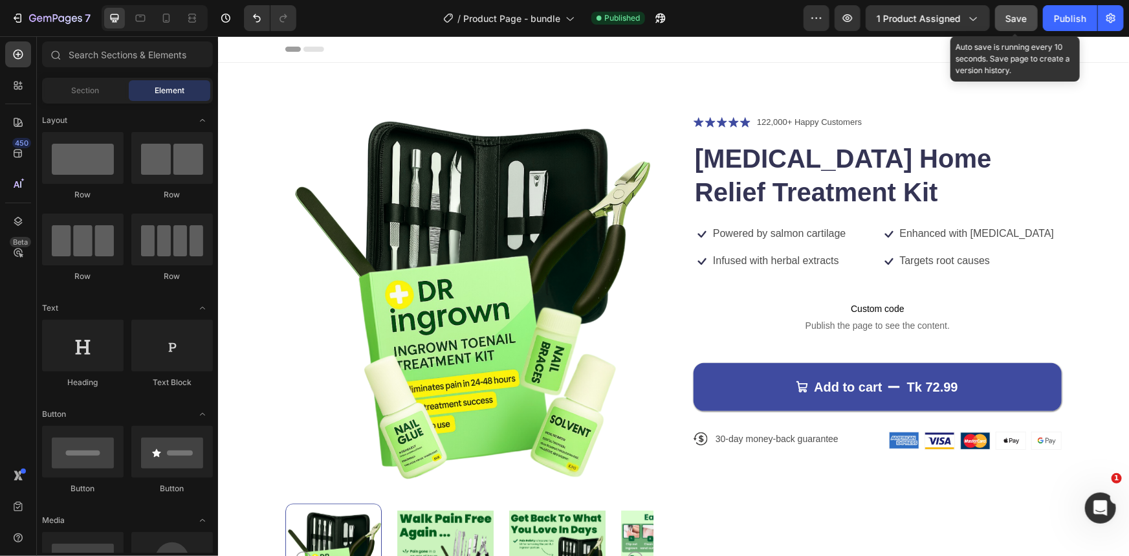
click at [1022, 6] on button "Save" at bounding box center [1016, 18] width 43 height 26
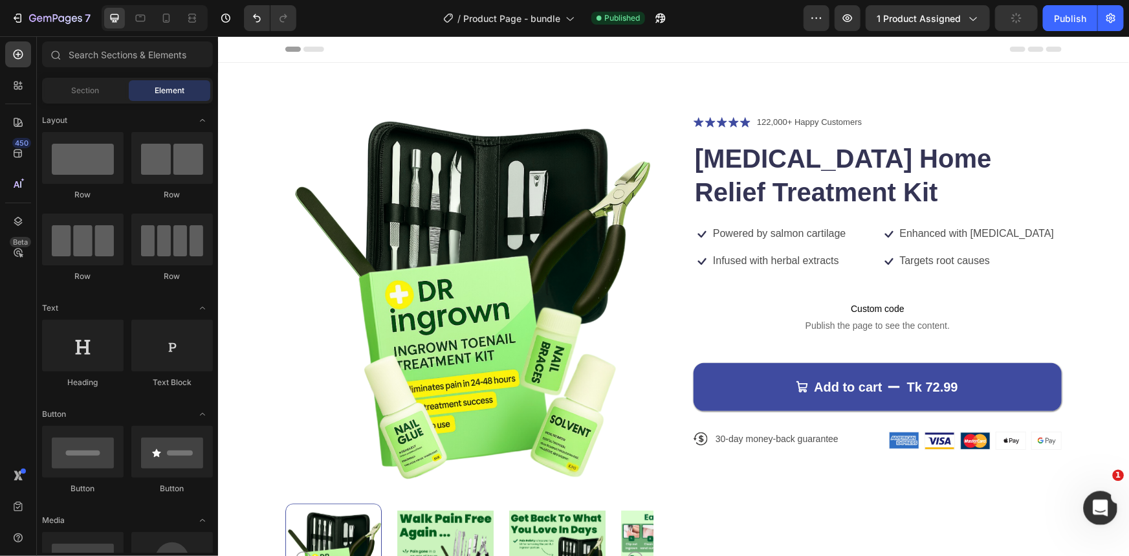
click at [1097, 501] on icon "Open Intercom Messenger" at bounding box center [1098, 506] width 21 height 21
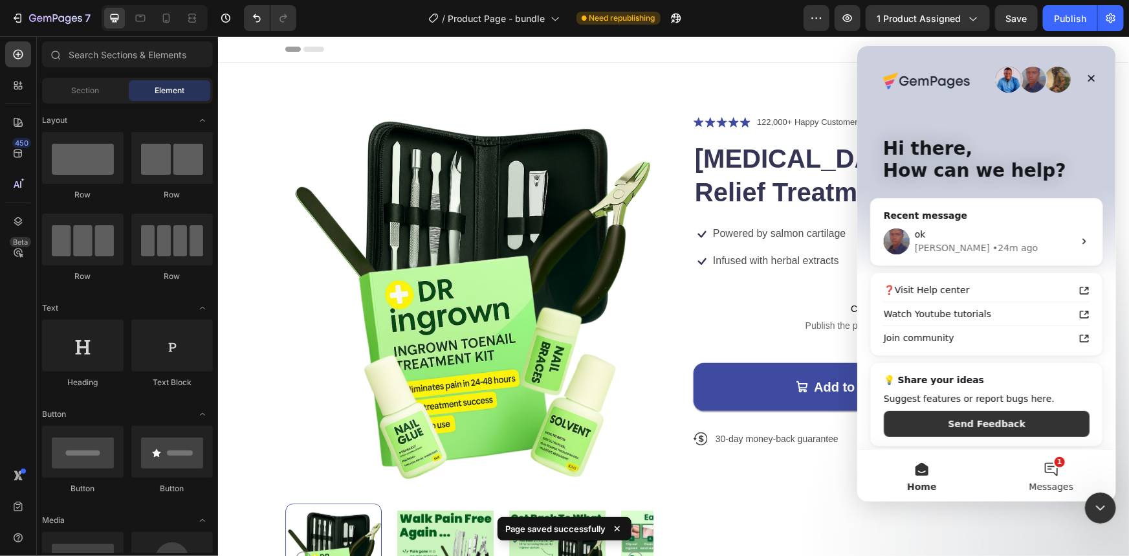
click at [1059, 469] on button "1 Messages" at bounding box center [1050, 475] width 129 height 52
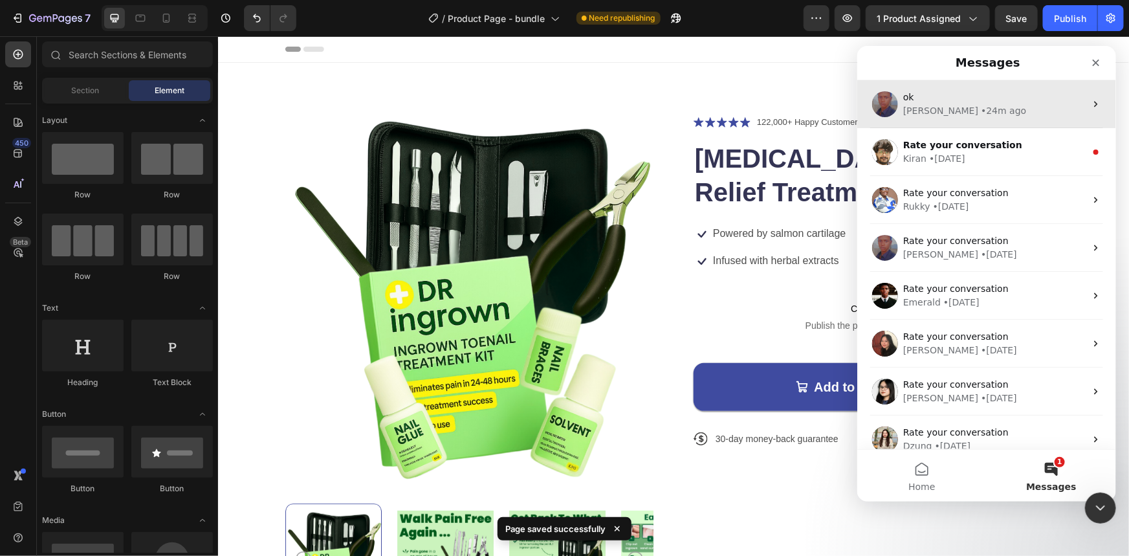
click at [915, 104] on div "[PERSON_NAME] • 24m ago" at bounding box center [994, 111] width 182 height 14
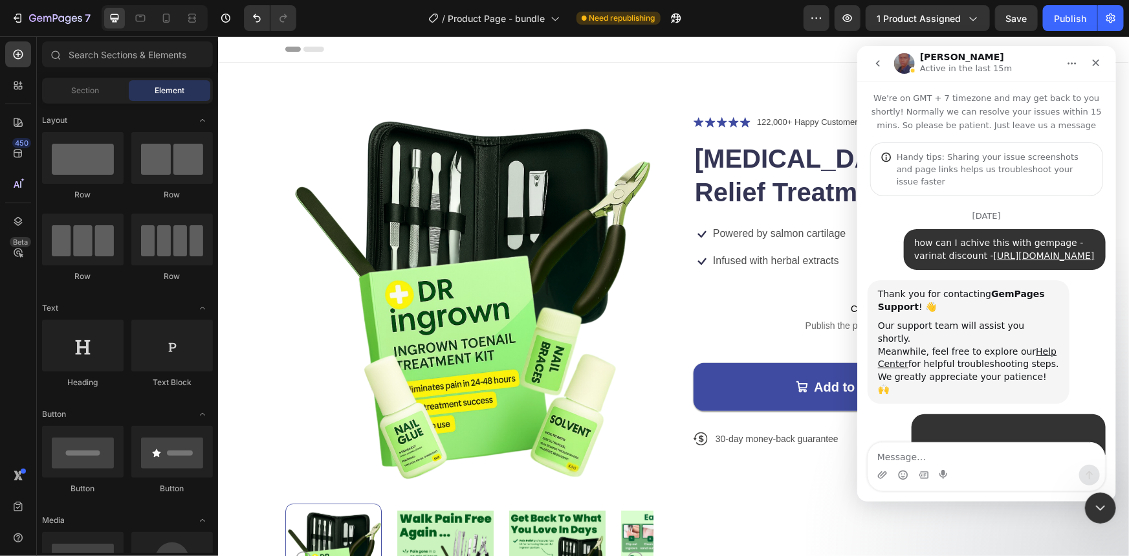
scroll to position [5242, 0]
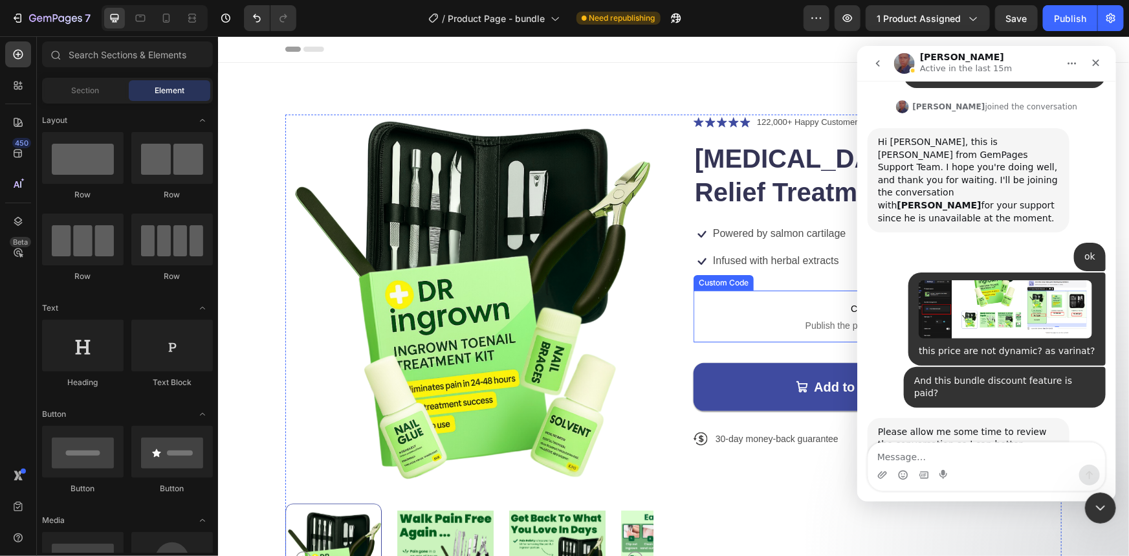
click at [787, 329] on span "Publish the page to see the content." at bounding box center [877, 324] width 368 height 13
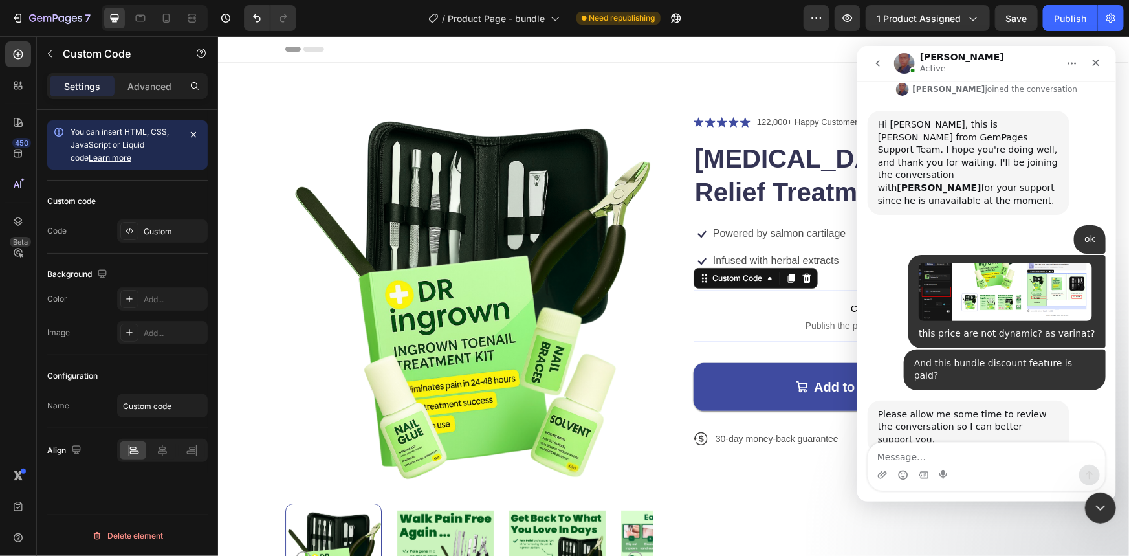
scroll to position [5293, 0]
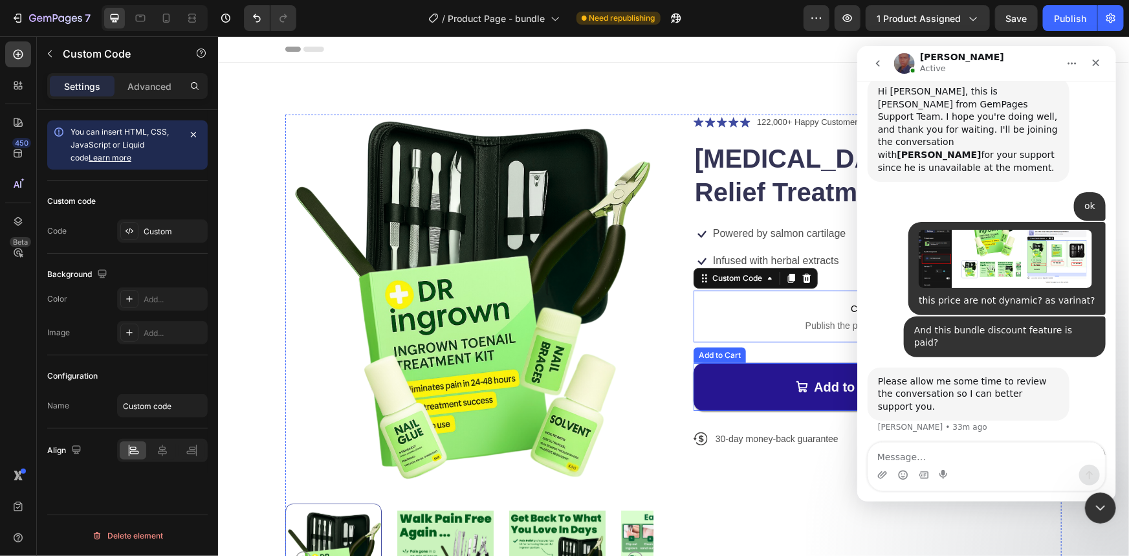
click at [755, 395] on button "Add to cart Tk 72.99" at bounding box center [877, 386] width 368 height 48
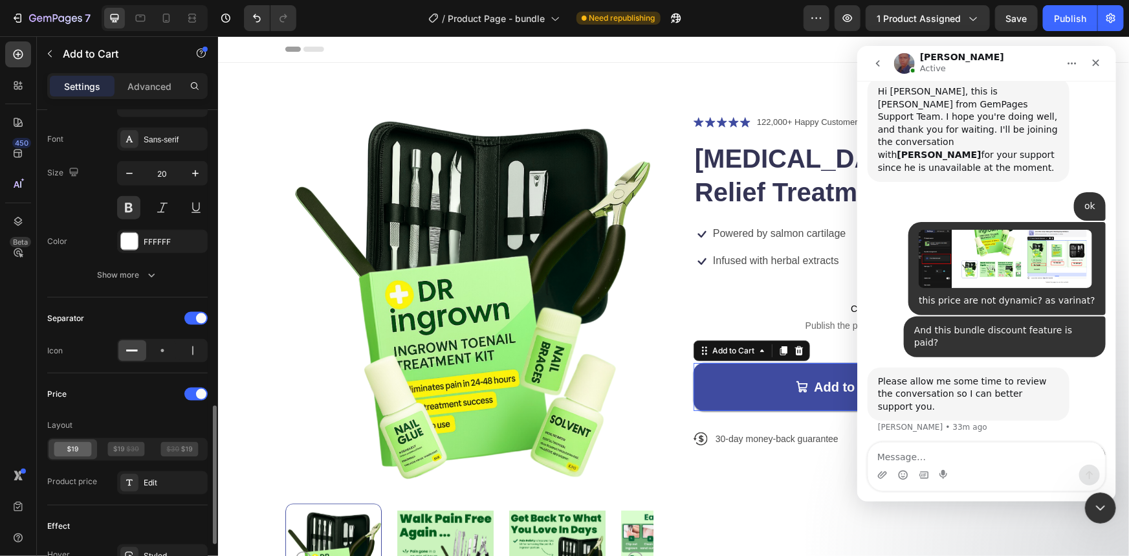
scroll to position [882, 0]
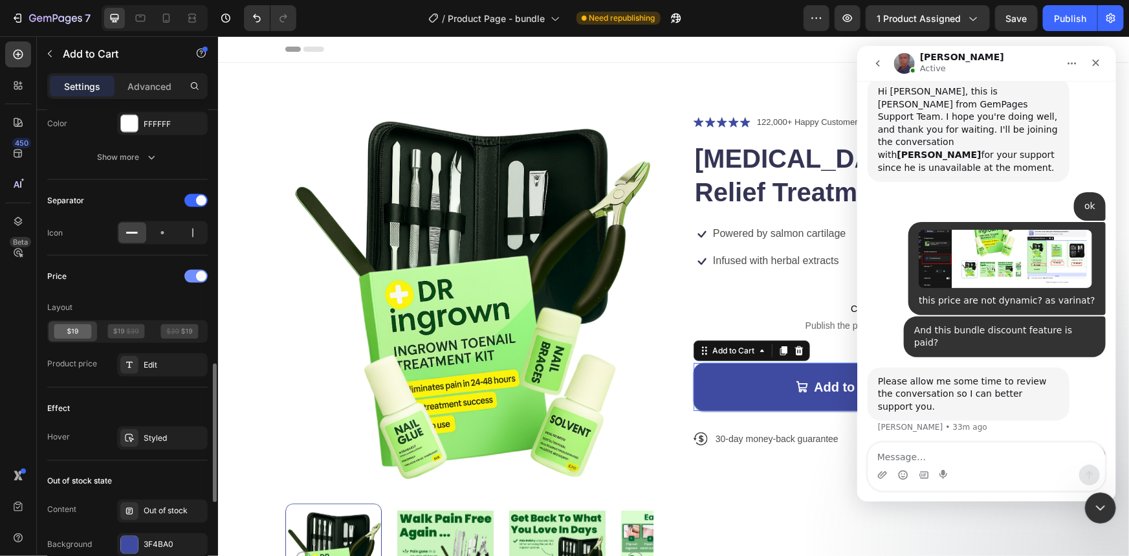
click at [188, 278] on div at bounding box center [195, 276] width 23 height 13
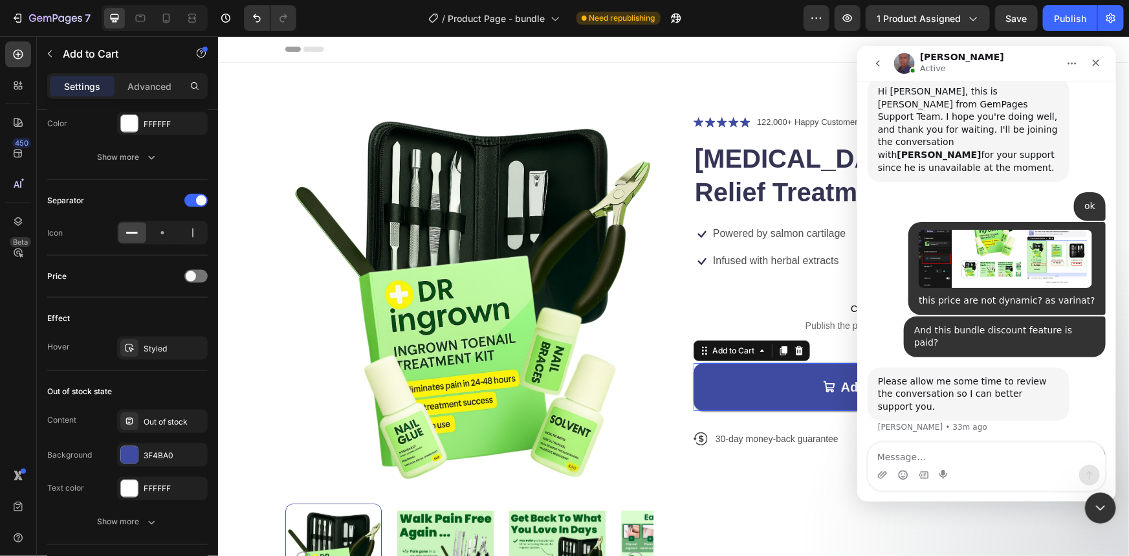
scroll to position [5242, 0]
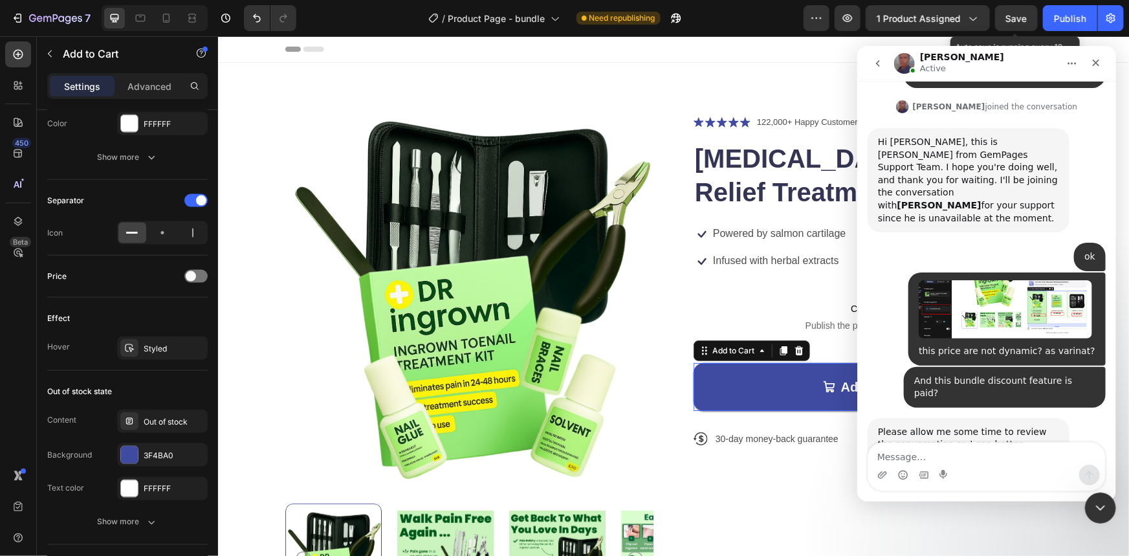
click at [1010, 20] on span "Save" at bounding box center [1016, 18] width 21 height 11
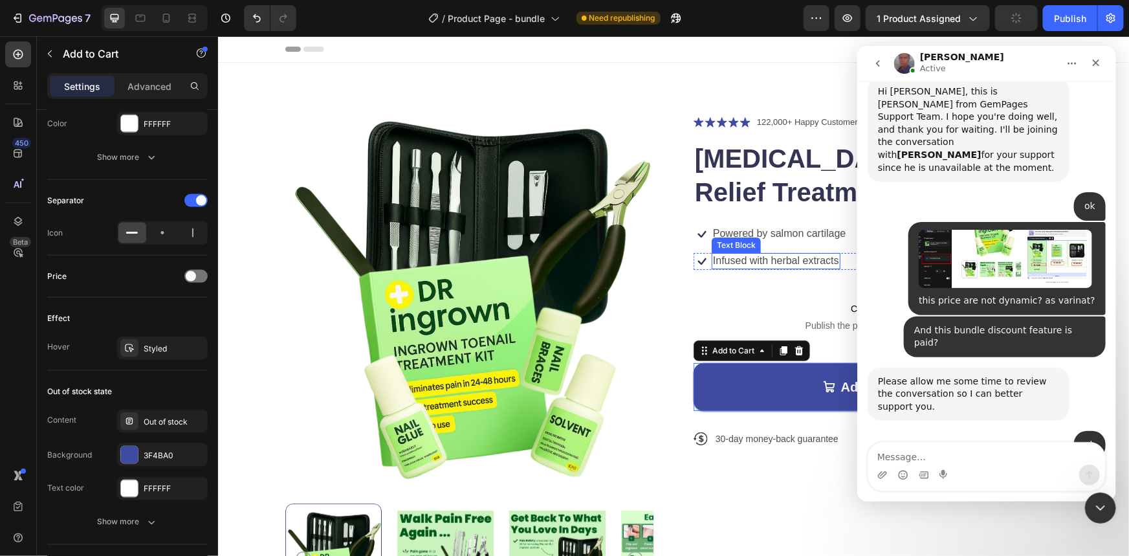
scroll to position [5306, 0]
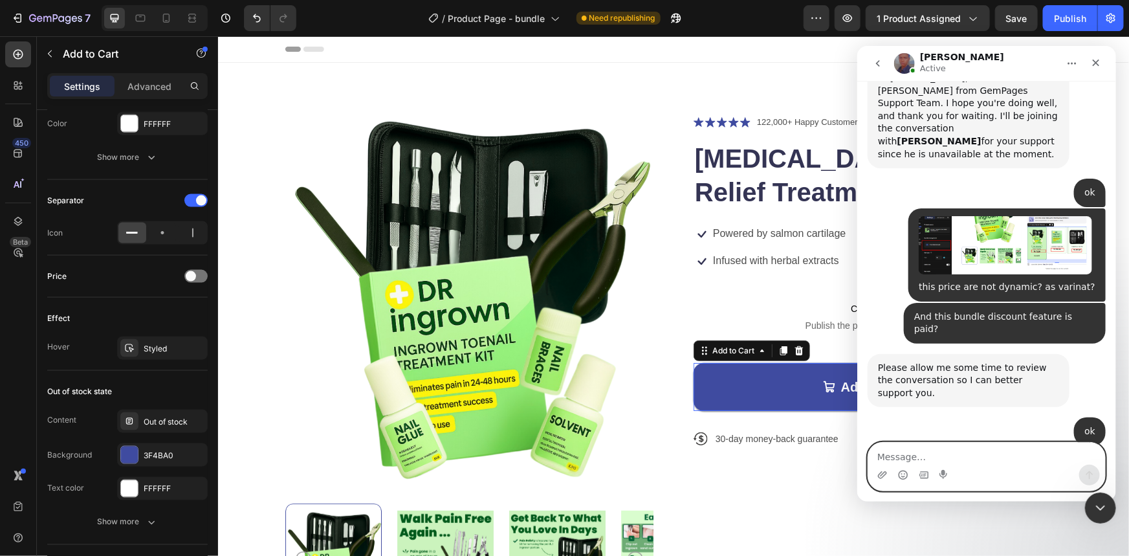
click at [925, 455] on textarea "Message…" at bounding box center [986, 453] width 237 height 22
type textarea "ok"
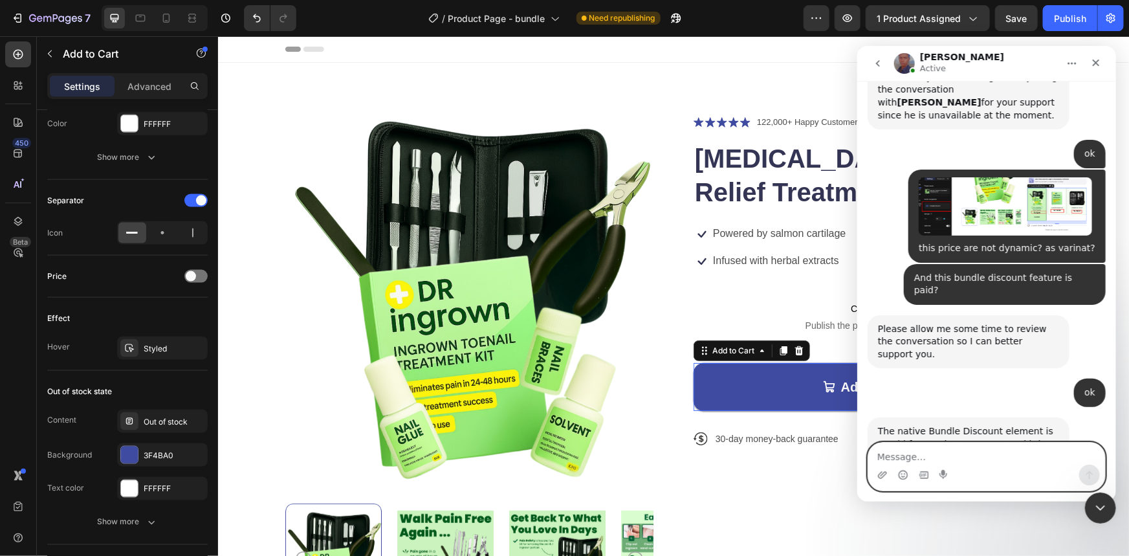
scroll to position [5446, 0]
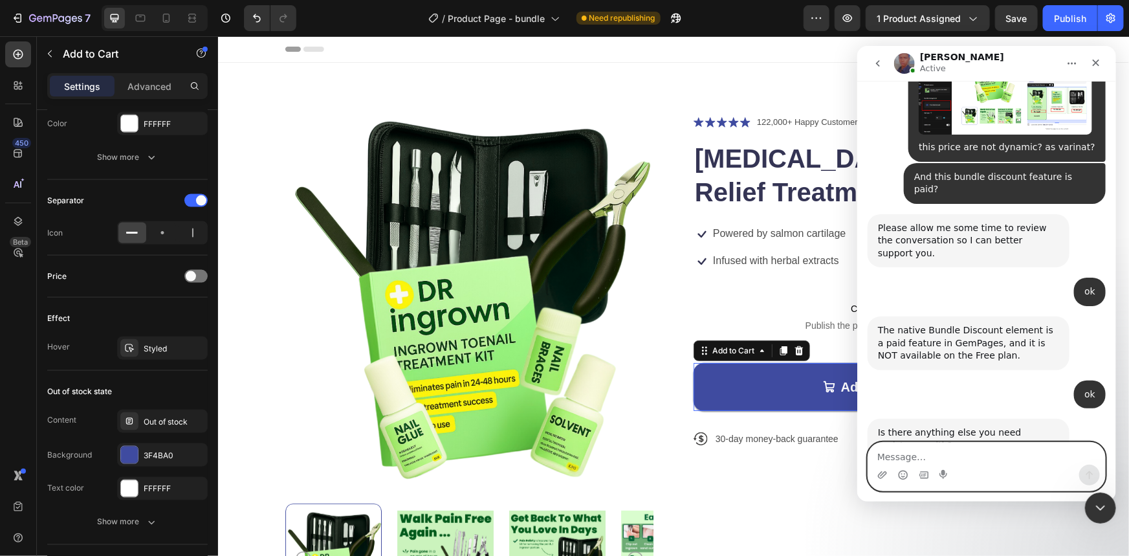
click at [940, 457] on textarea "Message…" at bounding box center [986, 453] width 237 height 22
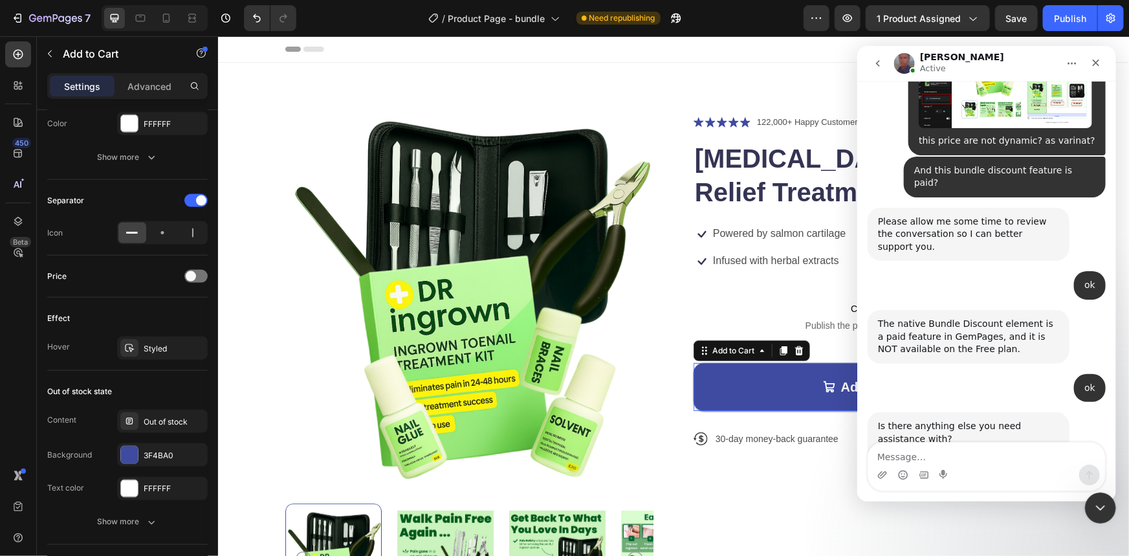
scroll to position [5451, 0]
click at [1097, 63] on icon "Close" at bounding box center [1095, 62] width 7 height 7
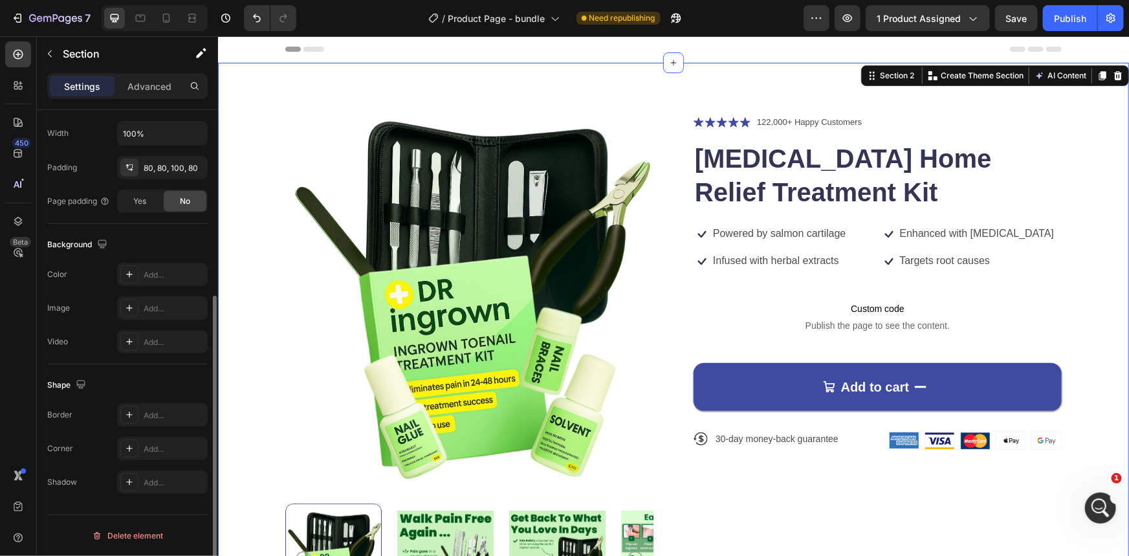
click at [228, 86] on div "Product Images Icon Icon Icon Icon Icon Icon List 122,000+ Happy Customers Text…" at bounding box center [672, 370] width 911 height 616
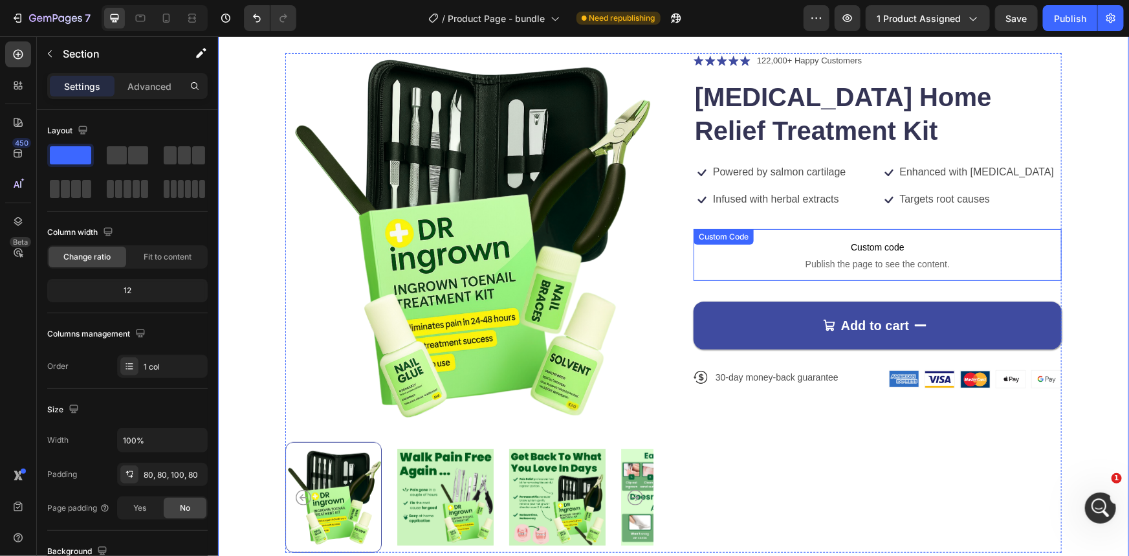
scroll to position [58, 0]
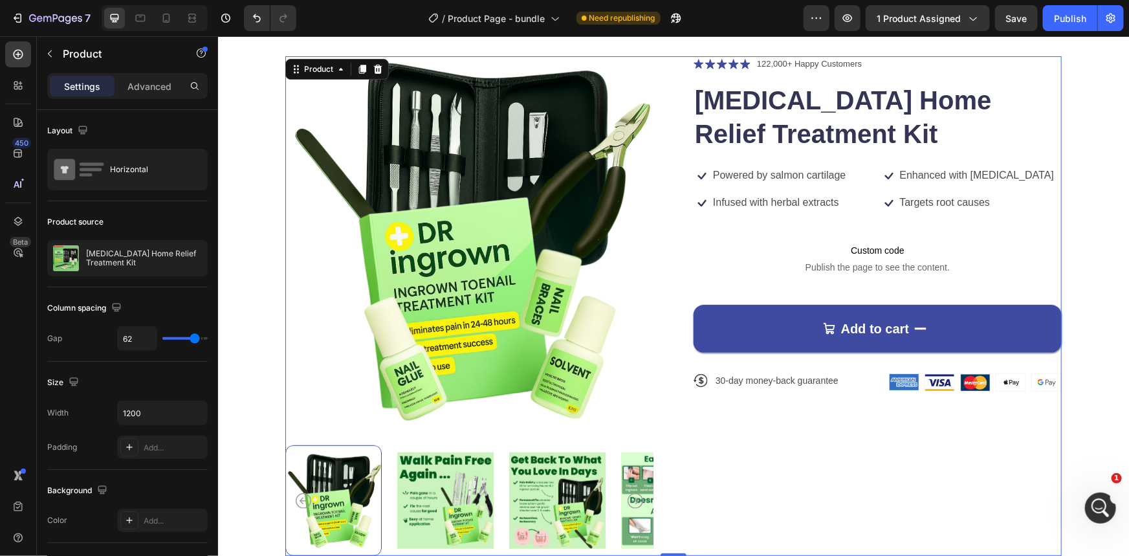
click at [666, 69] on div "Product Images Icon Icon Icon Icon Icon Icon List 122,000+ Happy Customers Text…" at bounding box center [673, 305] width 776 height 499
click at [1098, 510] on icon "Open Intercom Messenger" at bounding box center [1098, 506] width 21 height 21
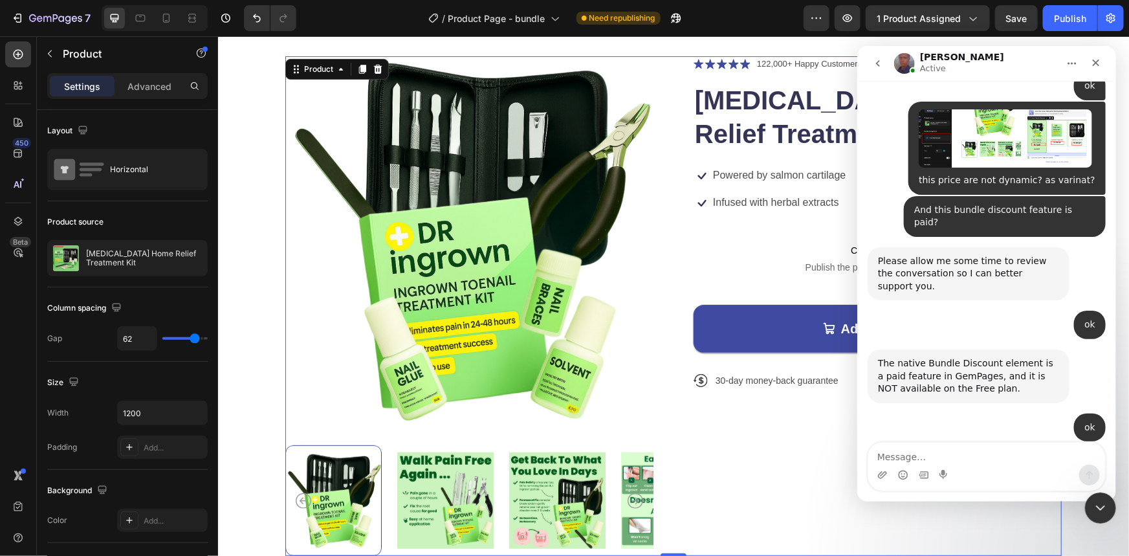
scroll to position [5451, 0]
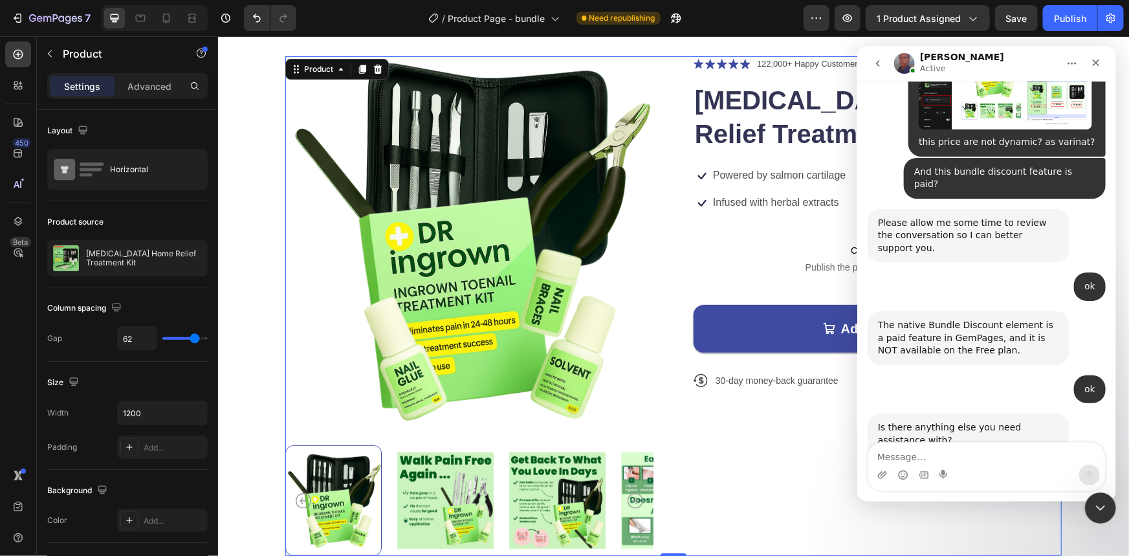
click at [928, 451] on textarea "Message…" at bounding box center [986, 453] width 237 height 22
type textarea "Can I use only the product part from the theme and the other sections from GemP…"
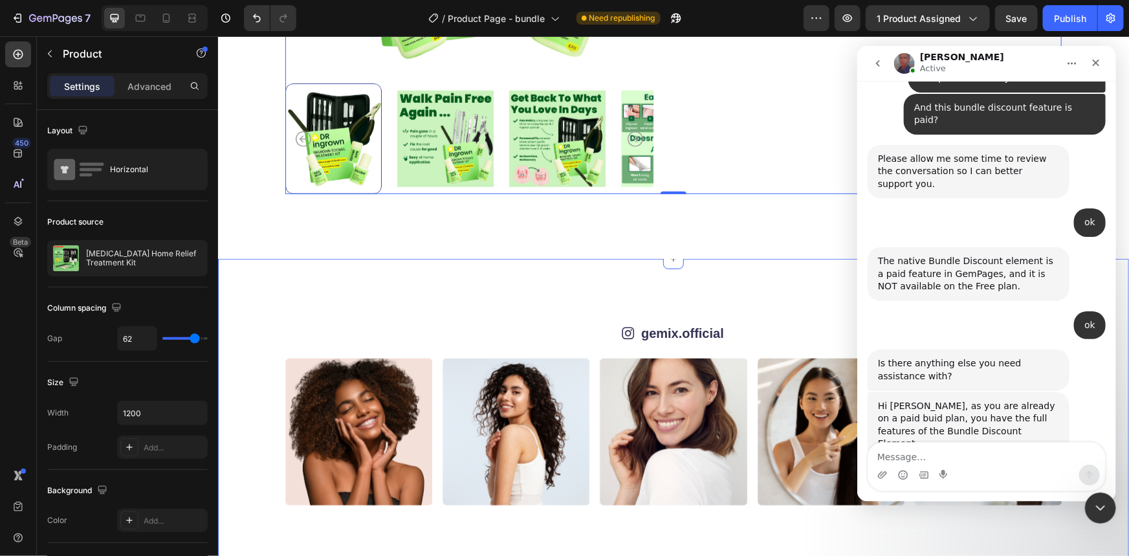
scroll to position [529, 0]
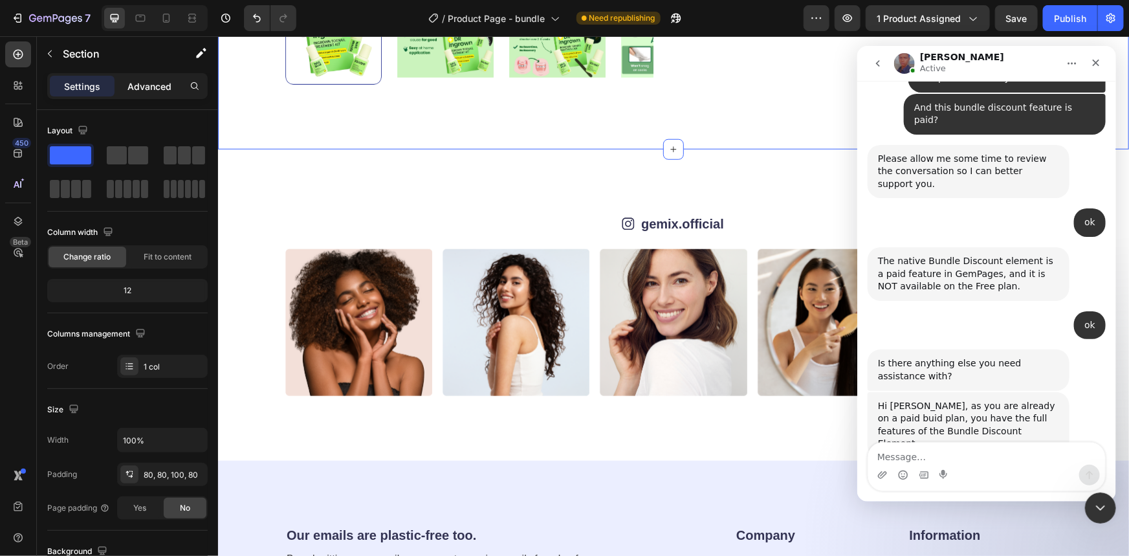
click at [151, 94] on div "Advanced" at bounding box center [149, 86] width 65 height 21
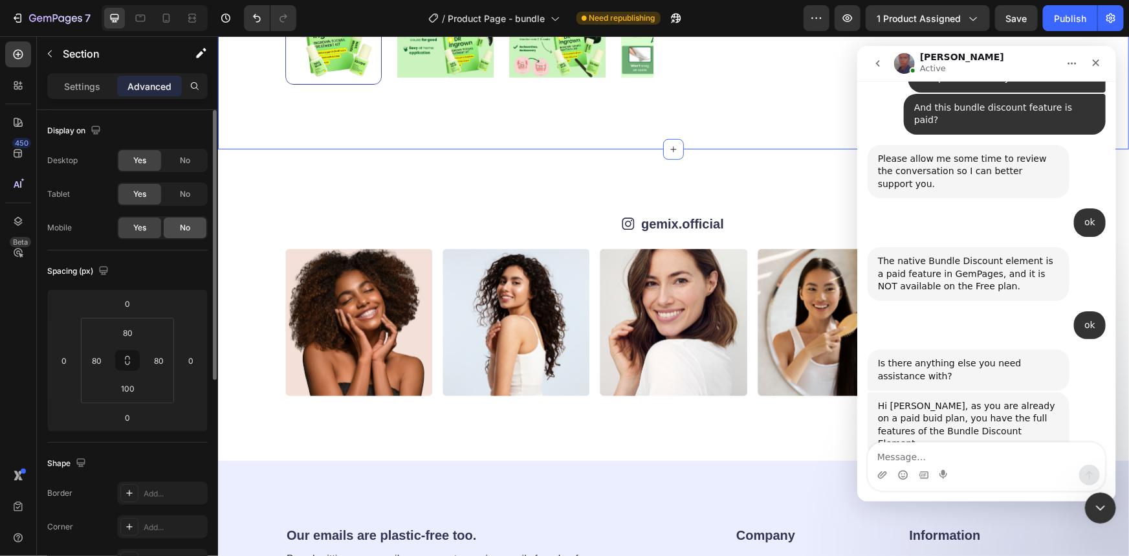
click at [182, 234] on div "No" at bounding box center [185, 227] width 43 height 21
click at [181, 195] on span "No" at bounding box center [185, 194] width 10 height 12
drag, startPoint x: 181, startPoint y: 155, endPoint x: 452, endPoint y: 25, distance: 300.1
click at [181, 155] on span "No" at bounding box center [185, 161] width 10 height 12
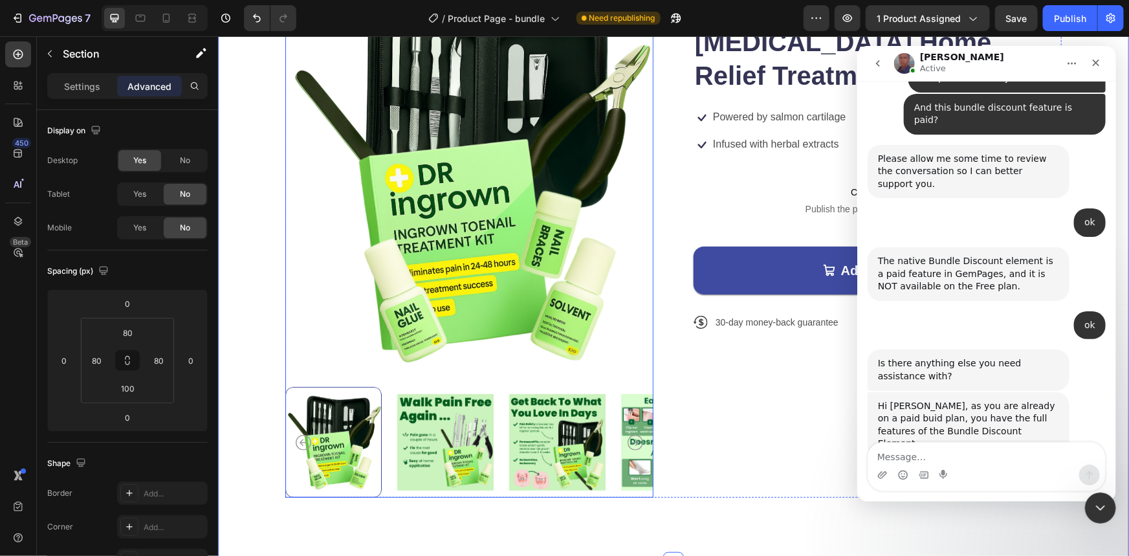
scroll to position [0, 0]
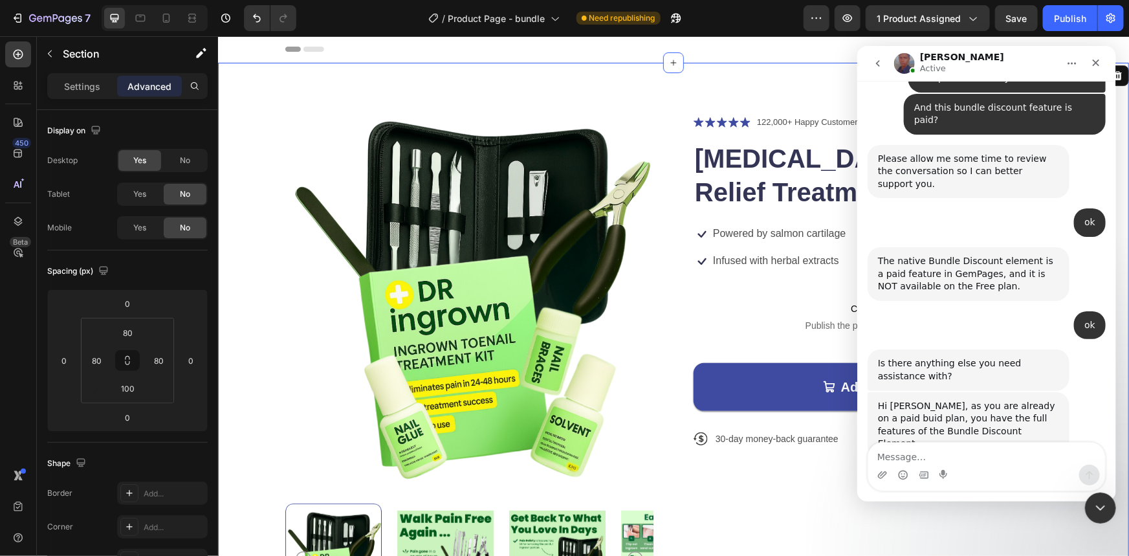
click at [272, 85] on div "Product Images Icon Icon Icon Icon Icon Icon List 122,000+ Happy Customers Text…" at bounding box center [672, 370] width 911 height 616
click at [1095, 60] on icon "Close" at bounding box center [1095, 62] width 10 height 10
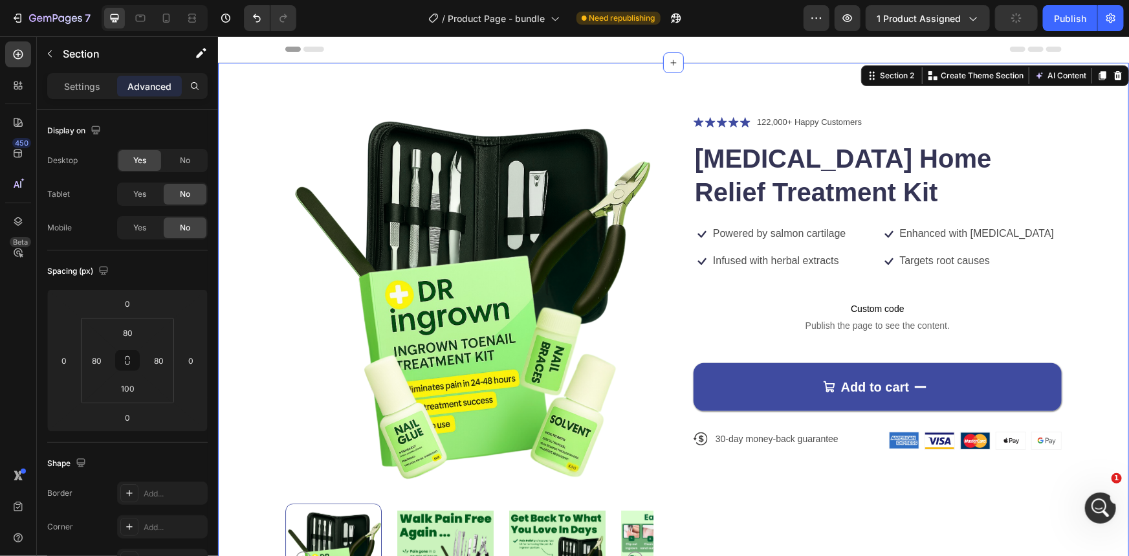
click at [1114, 78] on icon at bounding box center [1118, 75] width 8 height 9
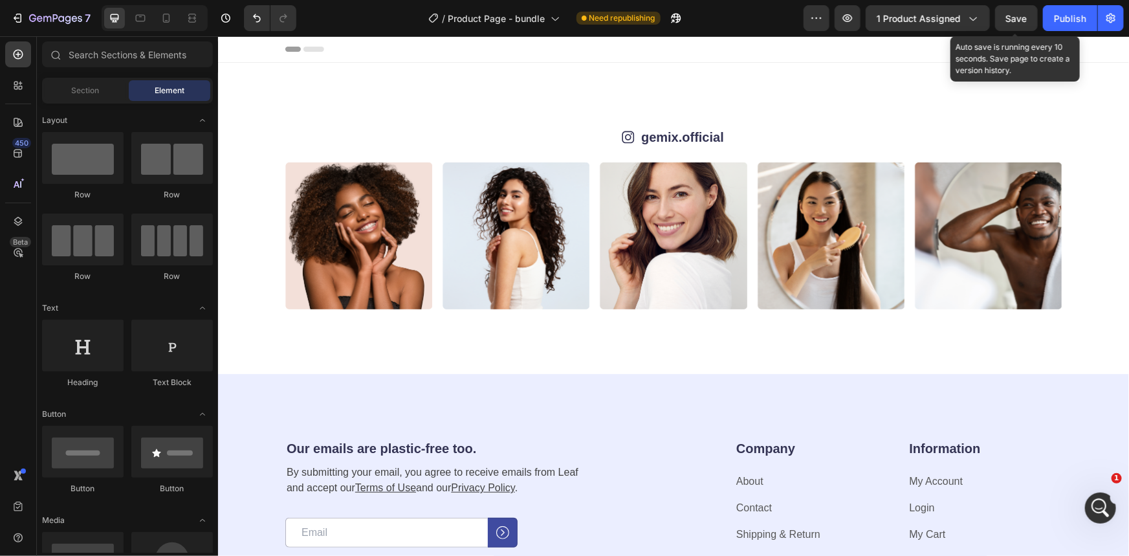
click at [1015, 22] on span "Save" at bounding box center [1016, 18] width 21 height 11
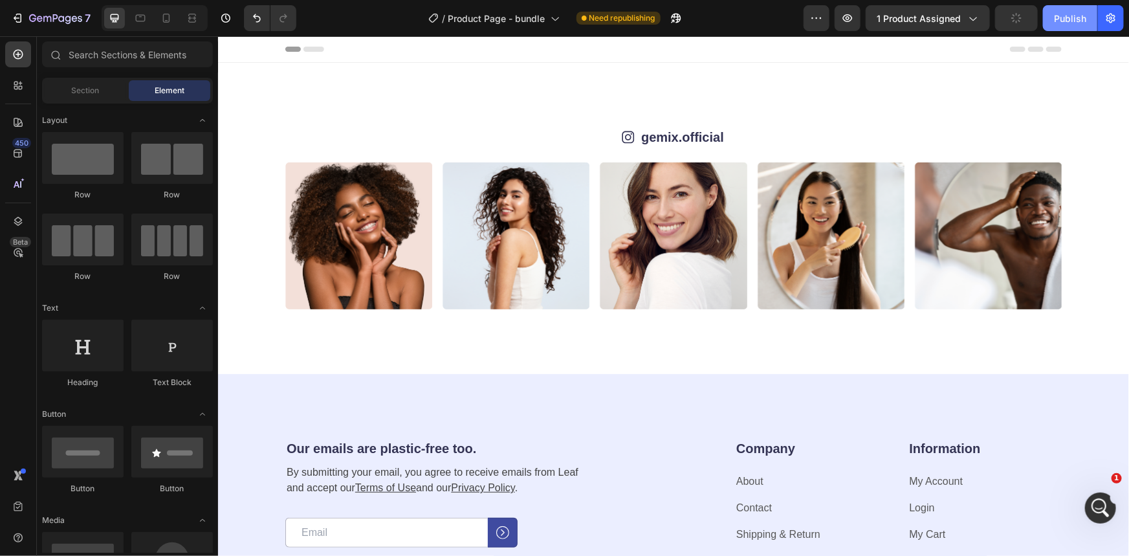
click at [1067, 14] on div "Publish" at bounding box center [1070, 19] width 32 height 14
click at [1099, 505] on icon "Open Intercom Messenger" at bounding box center [1098, 506] width 21 height 21
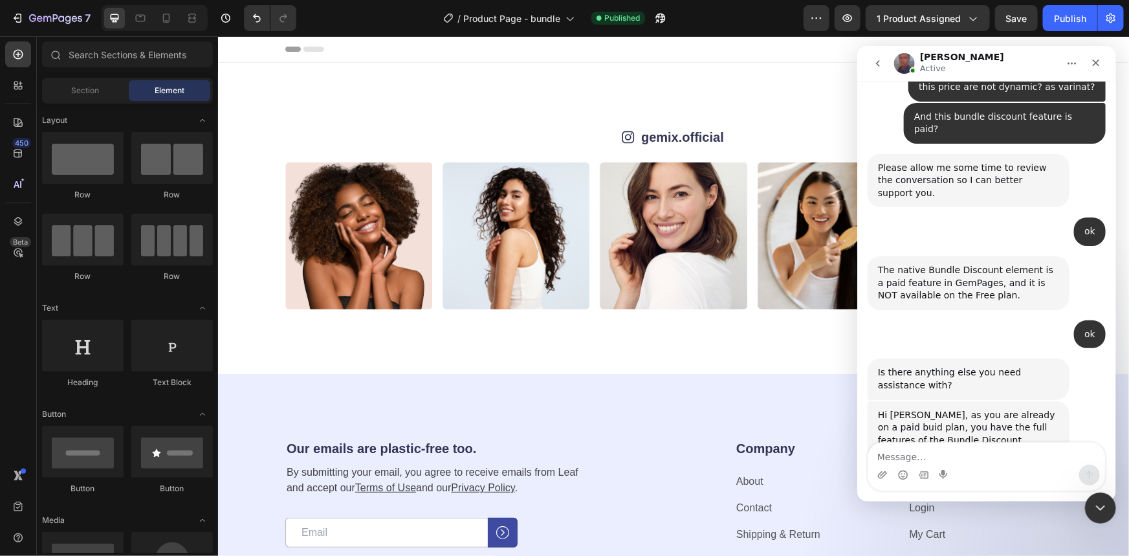
scroll to position [5515, 0]
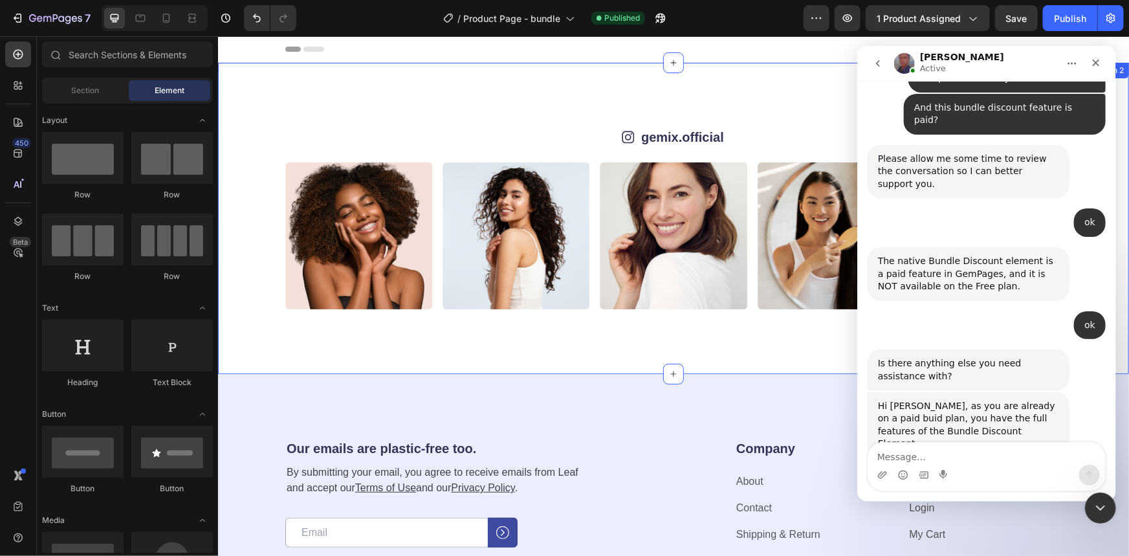
click at [424, 105] on div "Icon gemix.official Text Block Row Image Image Image Image Image Image Image Im…" at bounding box center [672, 217] width 911 height 311
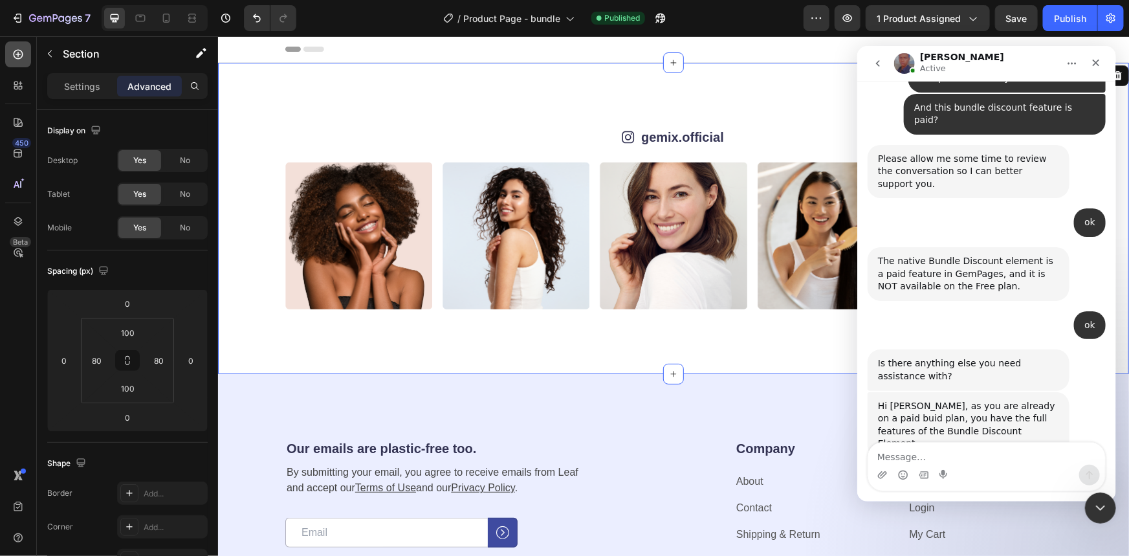
click at [19, 60] on icon at bounding box center [18, 54] width 13 height 13
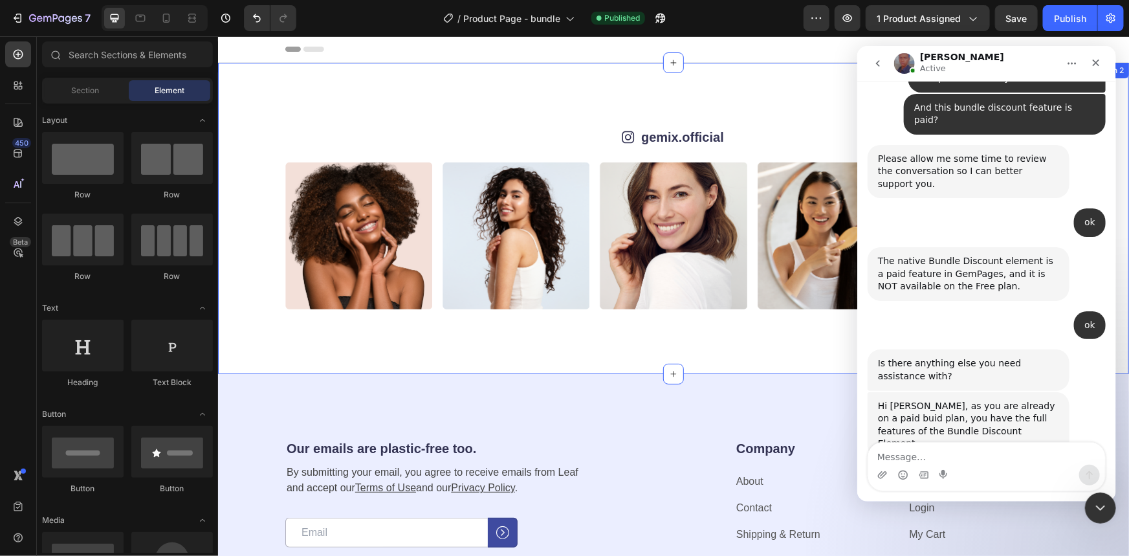
click at [379, 102] on div "Icon gemix.official Text Block Row Image Image Image Image Image Image Image Im…" at bounding box center [672, 217] width 911 height 311
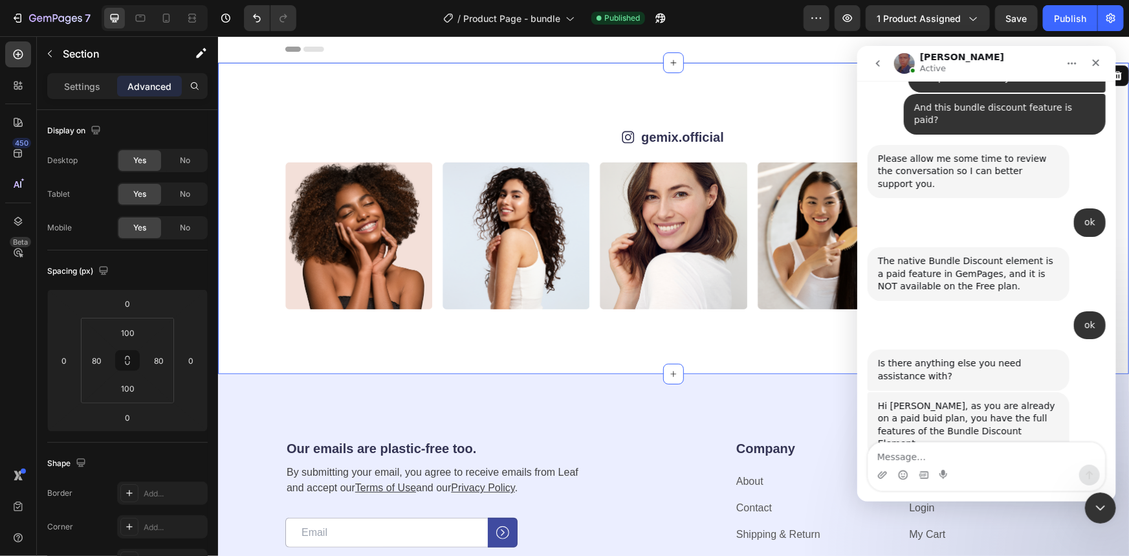
scroll to position [5579, 0]
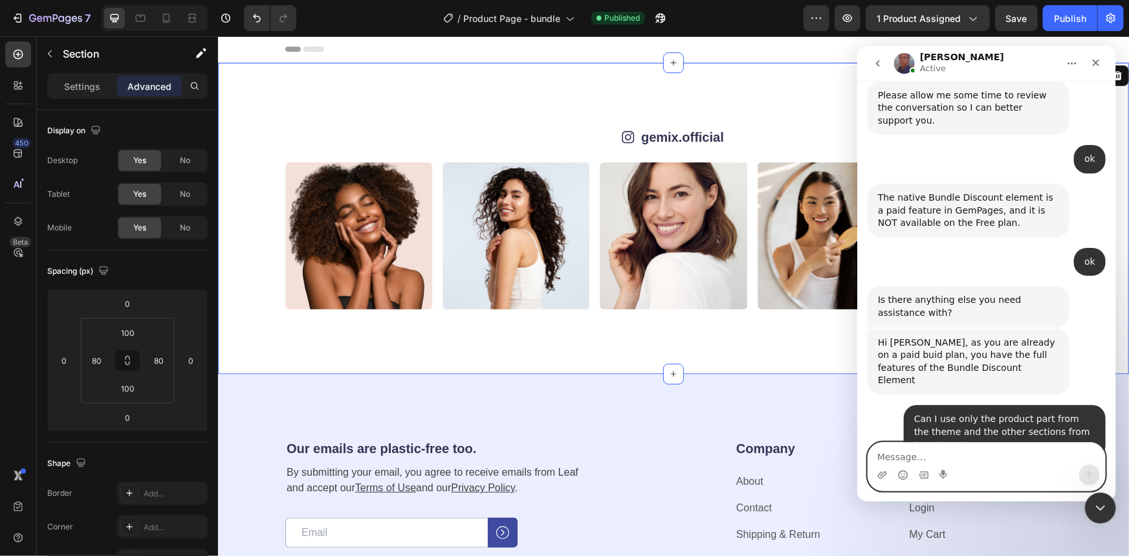
click at [937, 446] on textarea "Message…" at bounding box center [986, 453] width 237 height 22
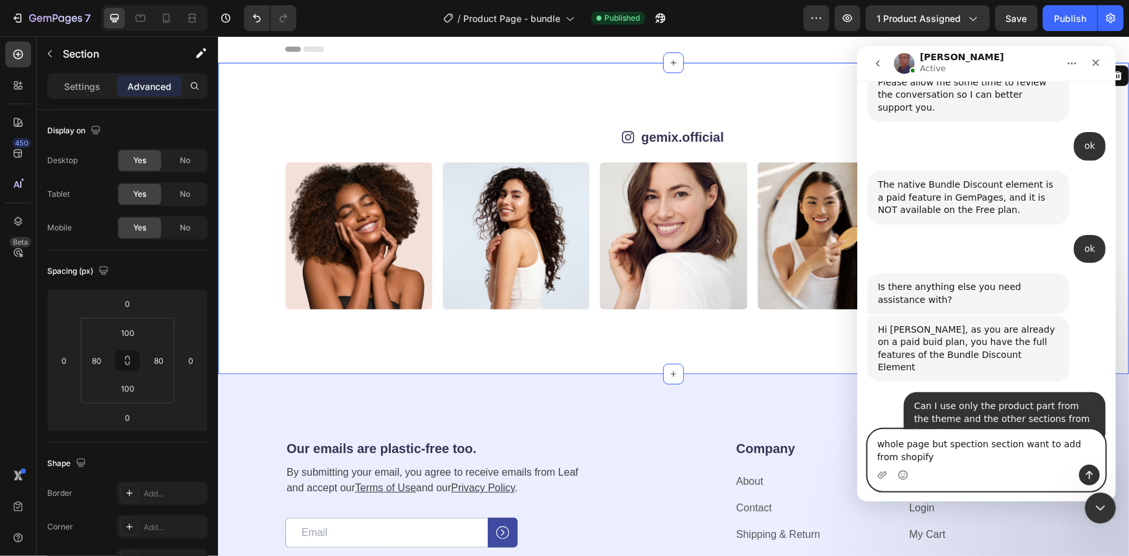
type textarea "whole page but spection section want to add from shopify."
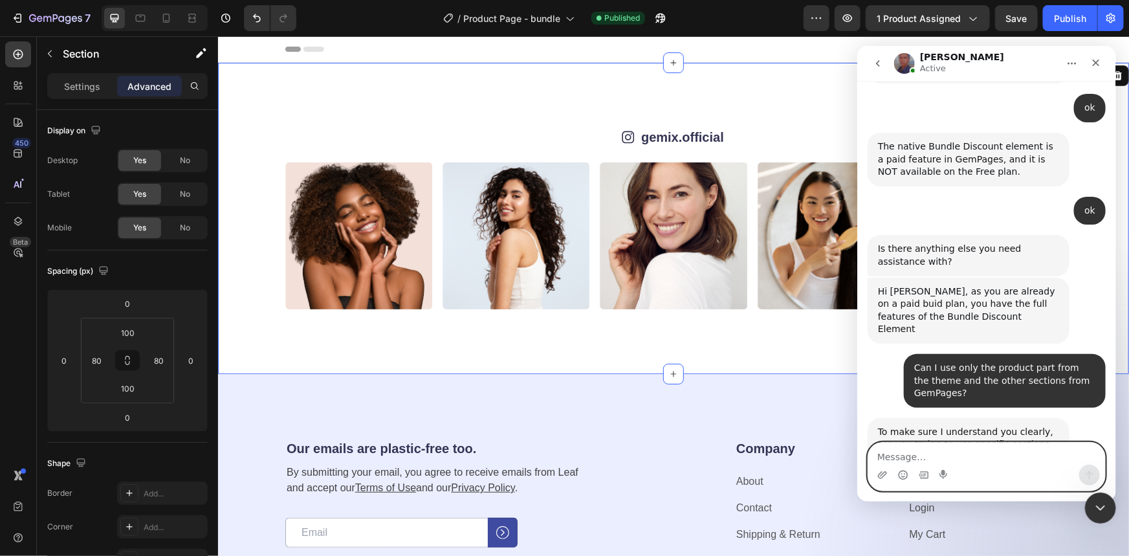
click at [942, 450] on textarea "Message…" at bounding box center [986, 453] width 237 height 22
type textarea "or any way?"
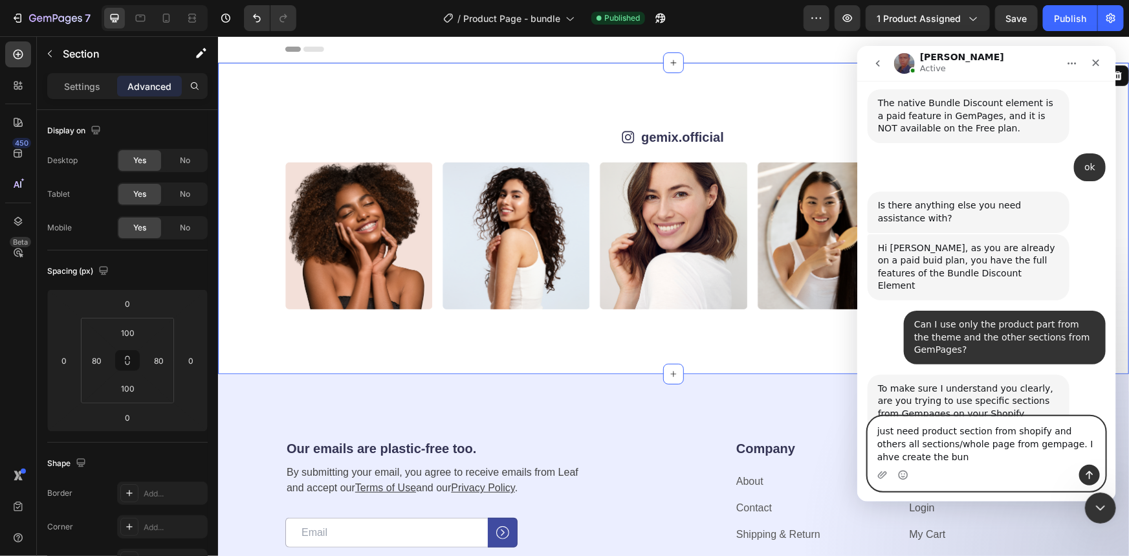
scroll to position [5686, 0]
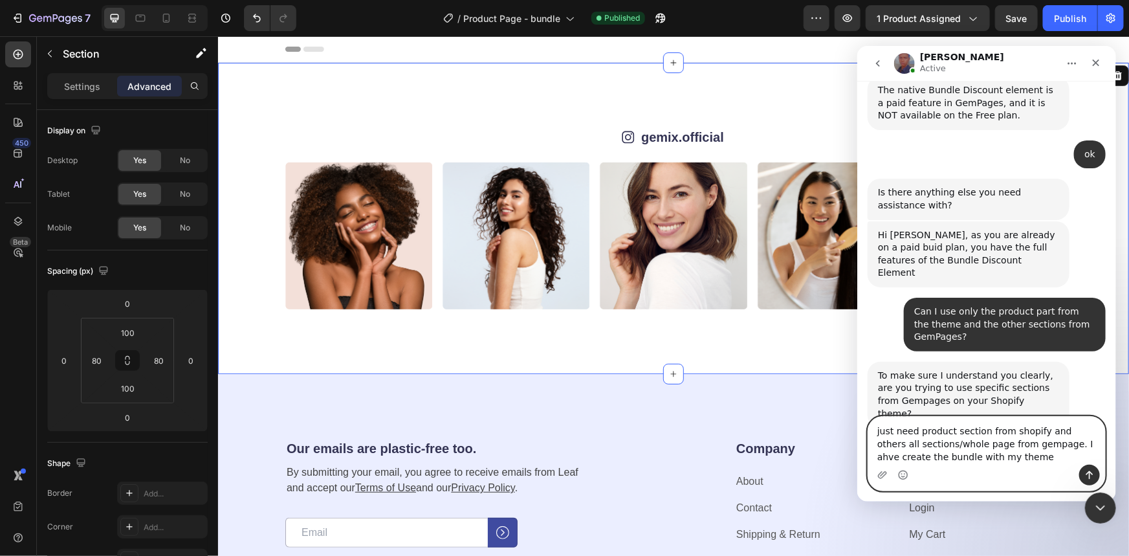
type textarea "just need product section from shopify and others all sections/whole page from …"
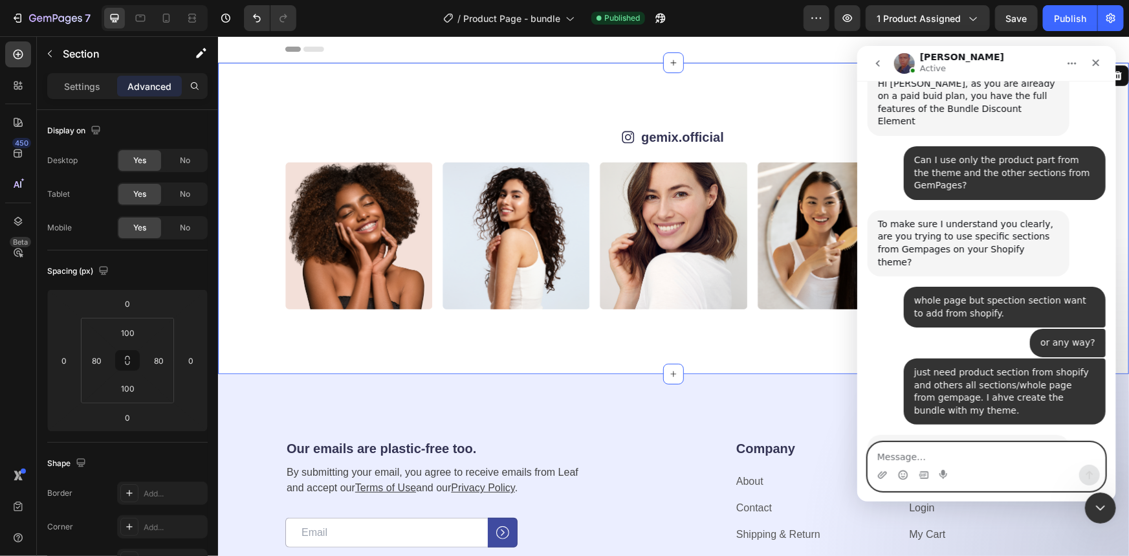
scroll to position [5842, 0]
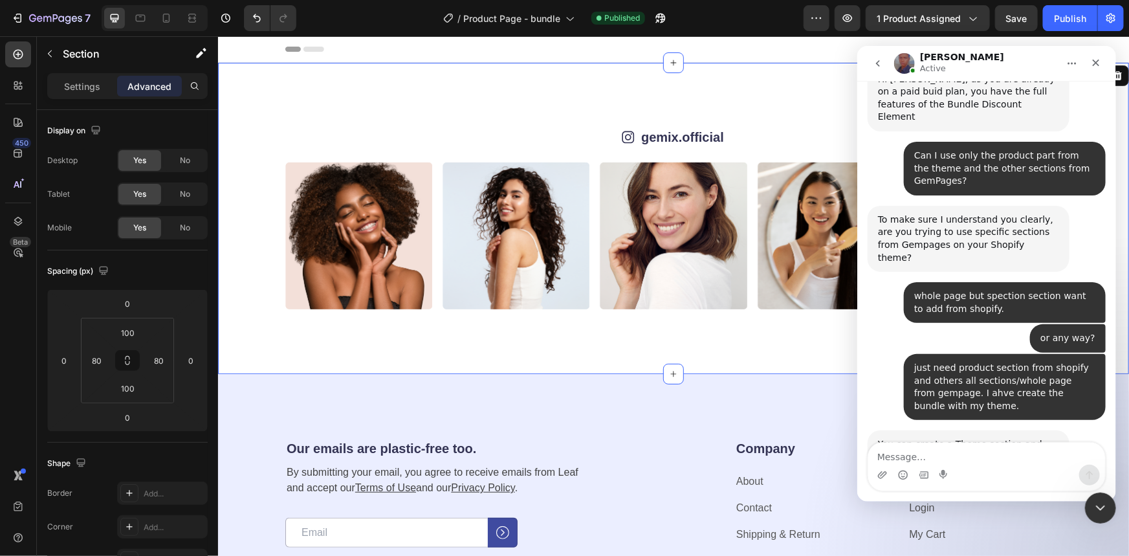
click at [978, 501] on link "[URL][DOMAIN_NAME]" at bounding box center [927, 506] width 101 height 10
click at [257, 26] on button "Undo/Redo" at bounding box center [257, 18] width 26 height 26
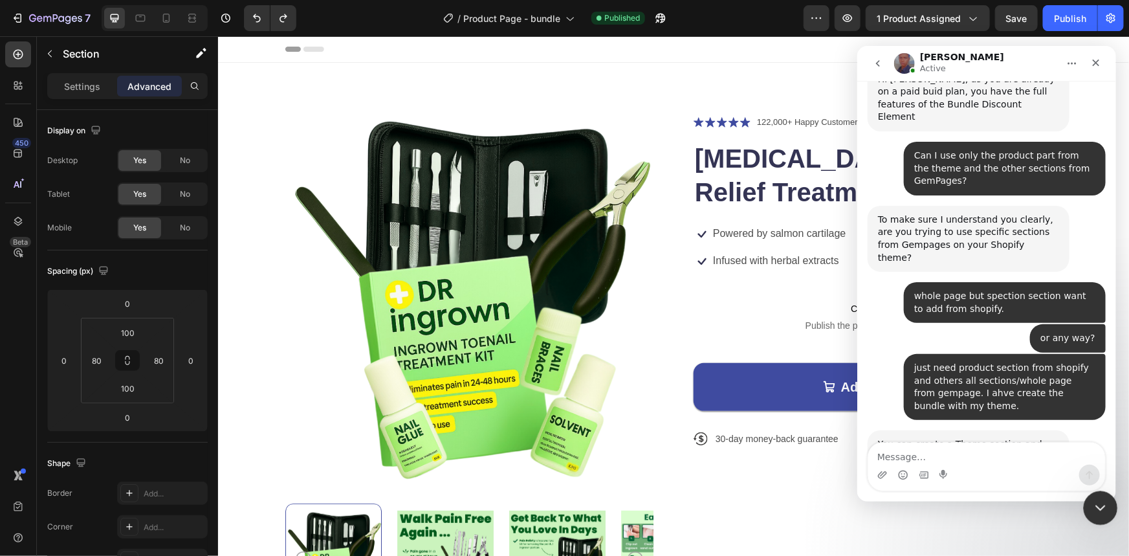
click at [1090, 500] on div "Close Intercom Messenger" at bounding box center [1098, 505] width 31 height 31
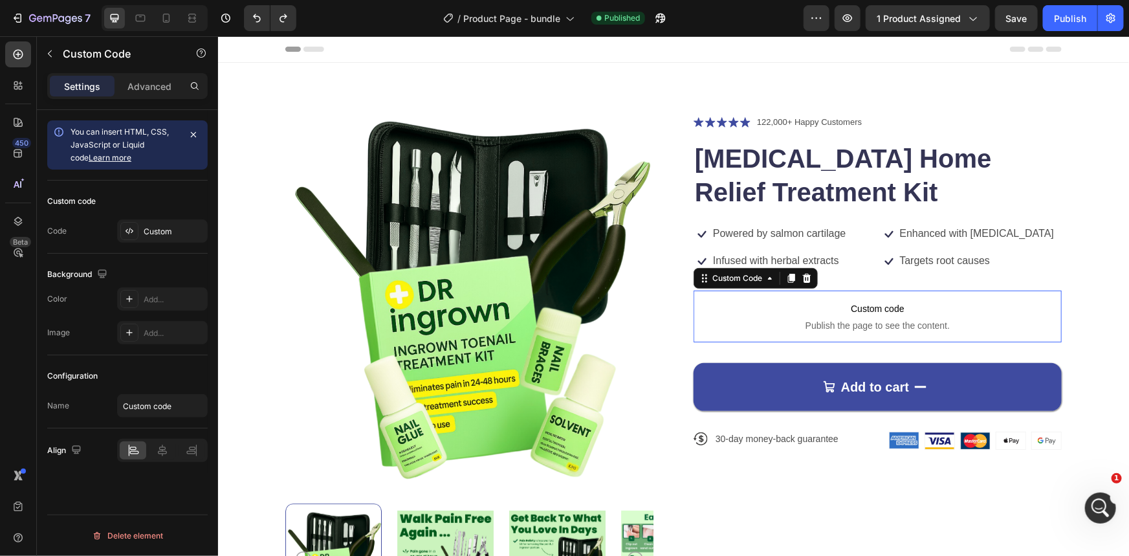
click at [963, 301] on span "Custom code" at bounding box center [877, 308] width 368 height 16
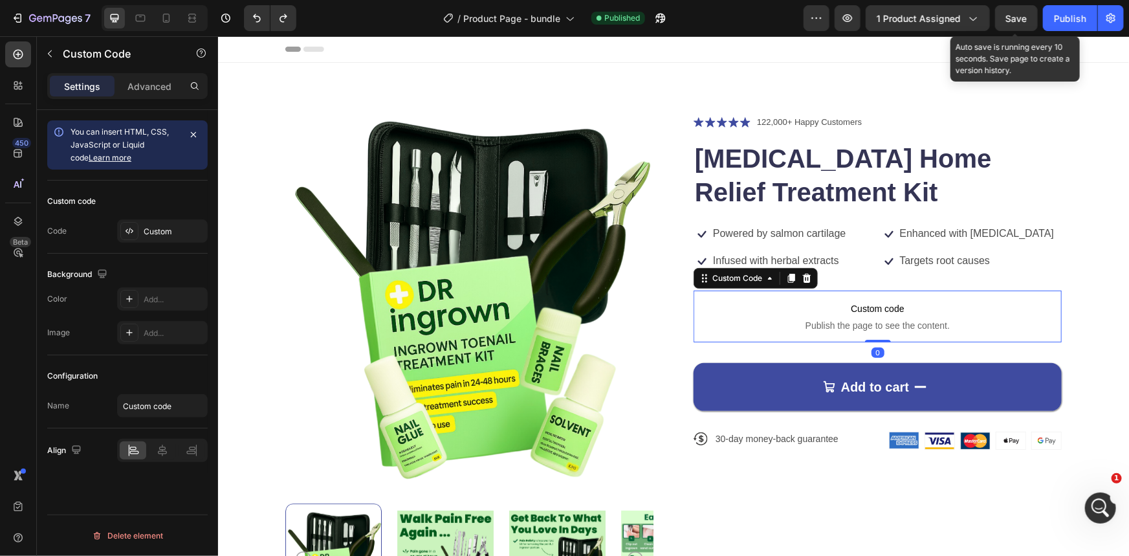
click at [1018, 21] on span "Save" at bounding box center [1016, 18] width 21 height 11
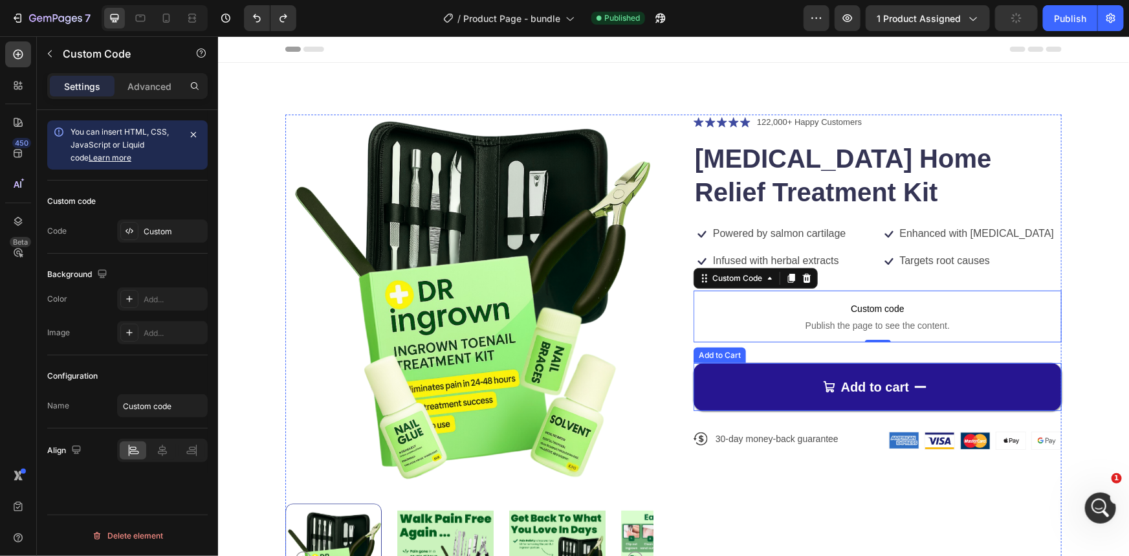
click at [946, 396] on button "Add to cart" at bounding box center [877, 386] width 368 height 48
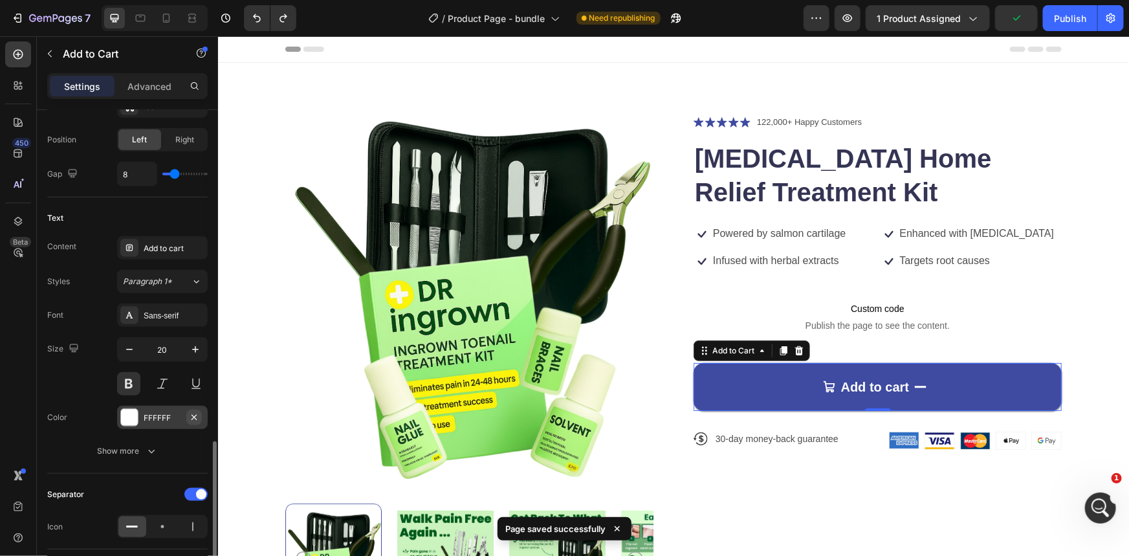
scroll to position [764, 0]
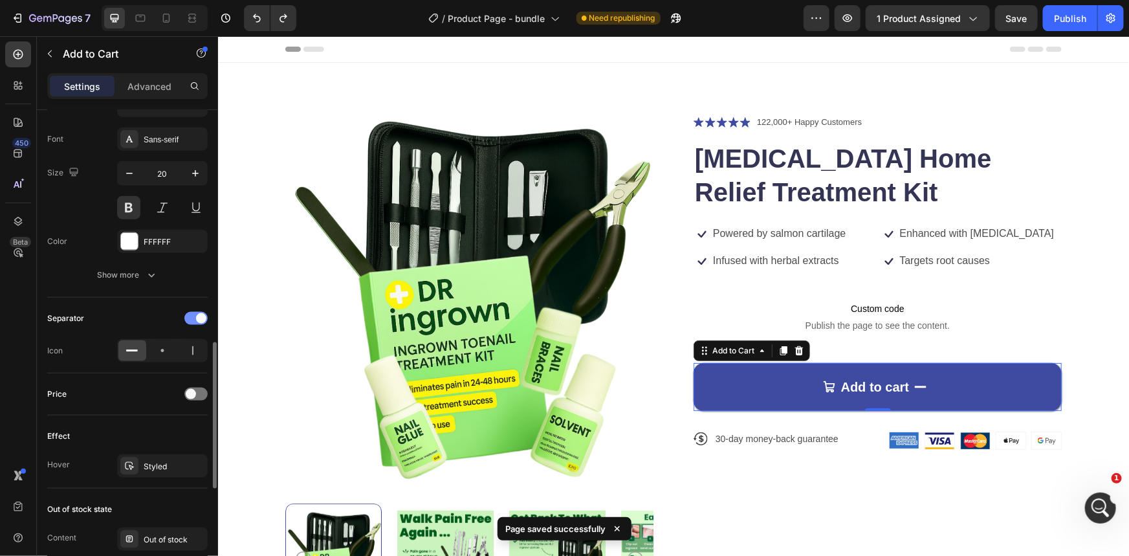
click at [188, 319] on div at bounding box center [195, 318] width 23 height 13
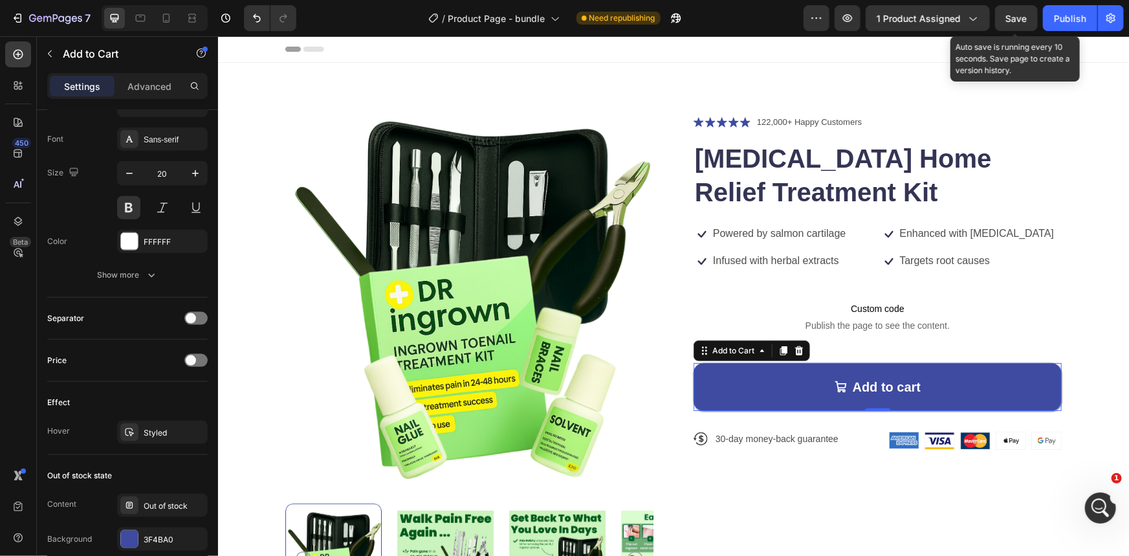
click at [1023, 21] on span "Save" at bounding box center [1016, 18] width 21 height 11
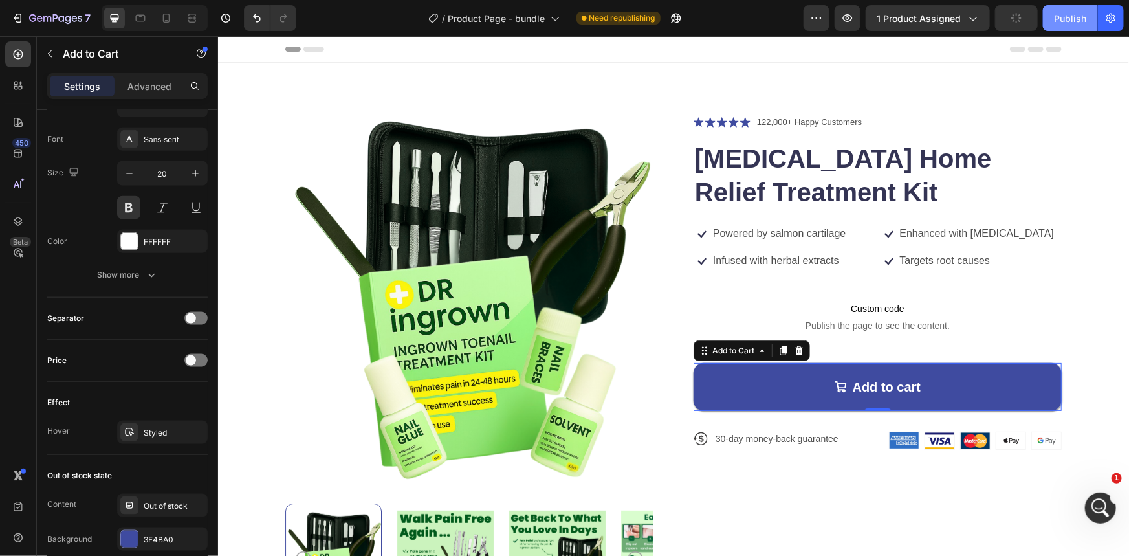
click at [1067, 19] on div "Publish" at bounding box center [1070, 19] width 32 height 14
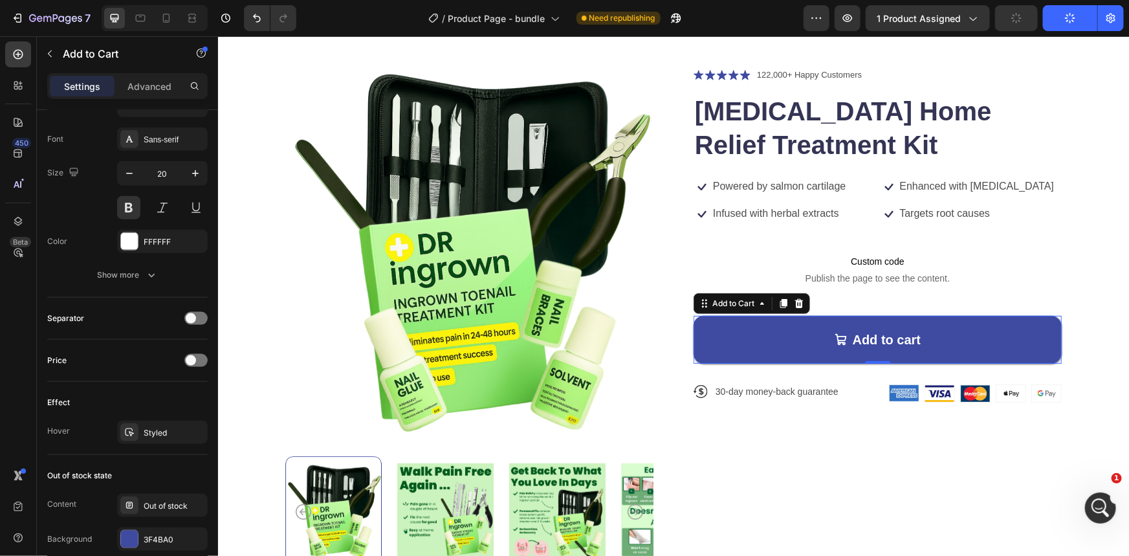
scroll to position [0, 0]
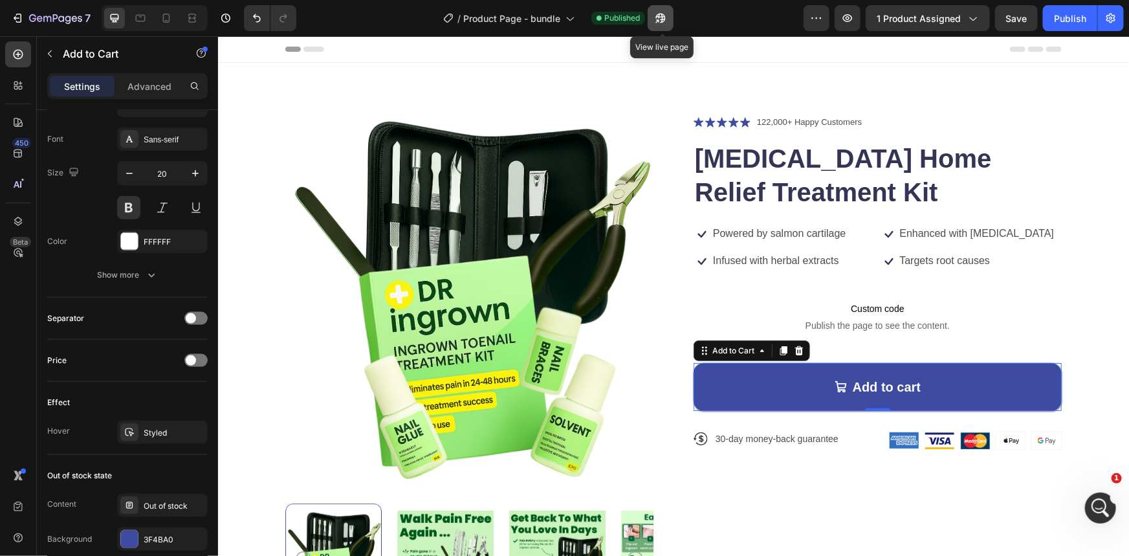
click at [661, 17] on icon "button" at bounding box center [660, 18] width 13 height 13
click at [1098, 503] on icon "Open Intercom Messenger" at bounding box center [1098, 506] width 21 height 21
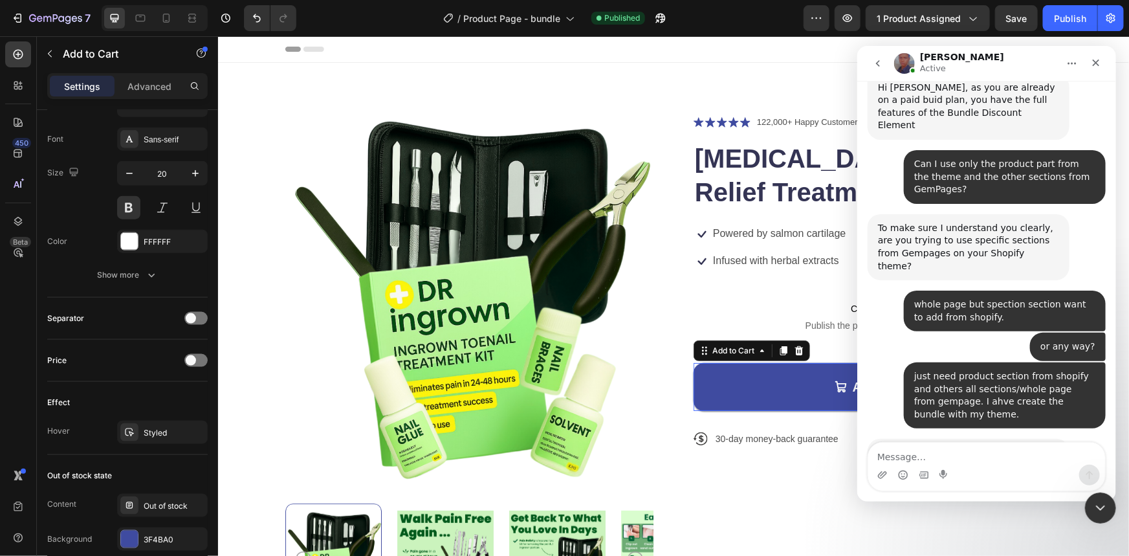
scroll to position [5845, 0]
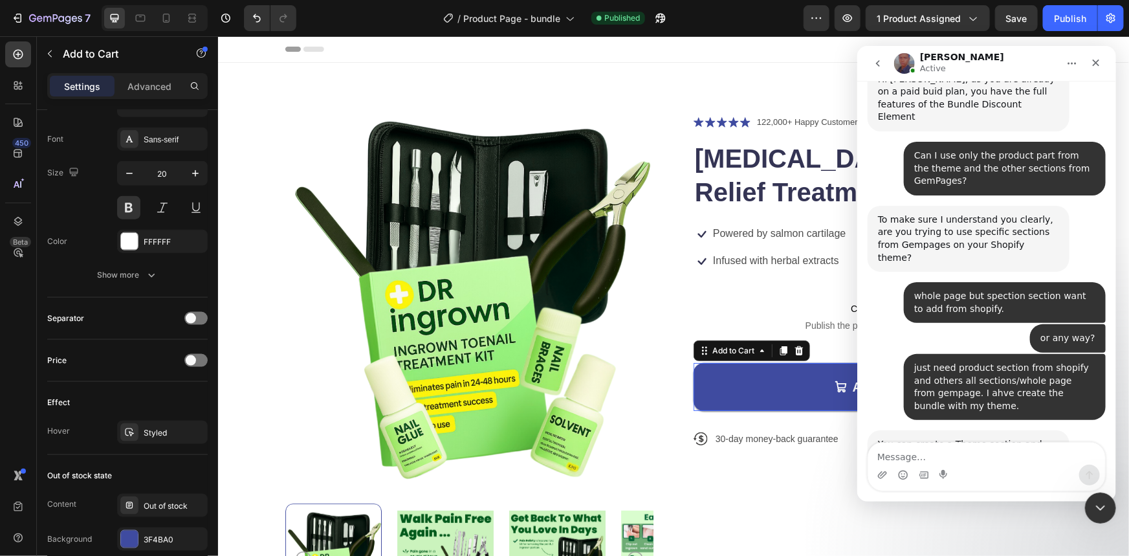
click at [954, 457] on textarea "Message…" at bounding box center [986, 453] width 237 height 22
type textarea "ok"
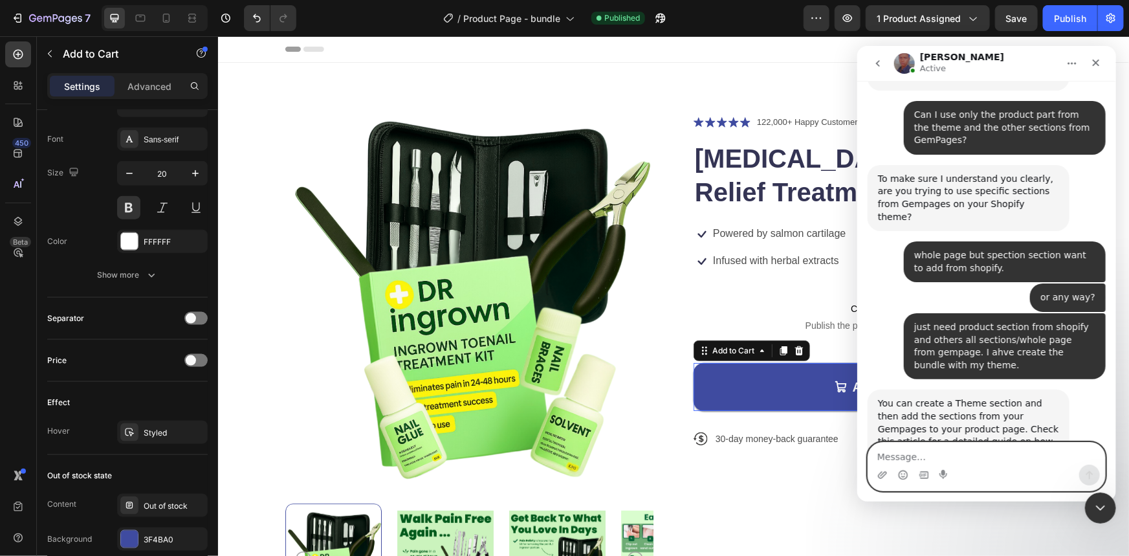
scroll to position [5919, 0]
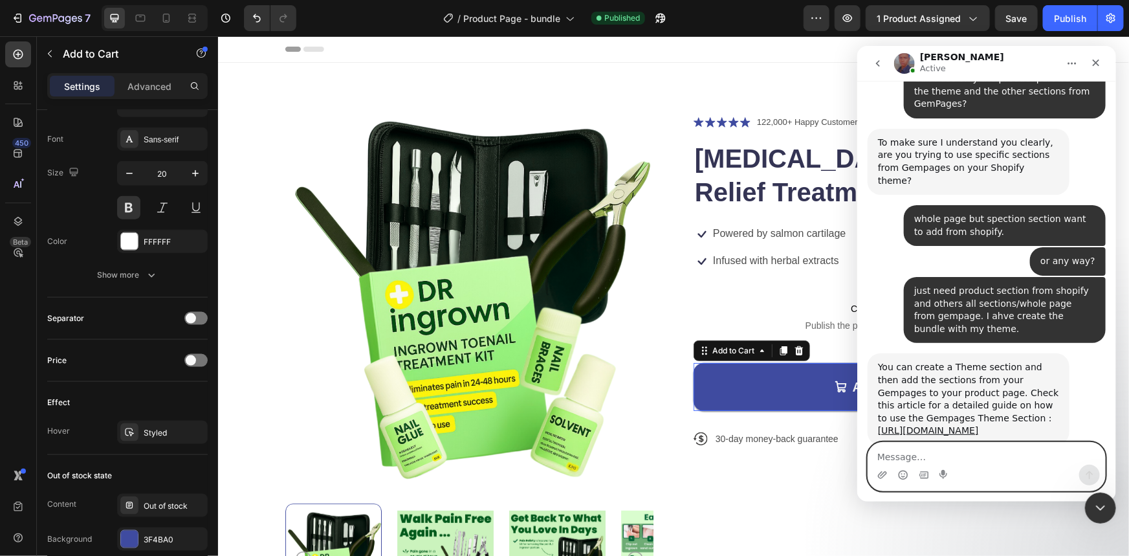
click at [930, 454] on textarea "Message…" at bounding box center [986, 453] width 237 height 22
type textarea "no thanks"
